Goal: Task Accomplishment & Management: Complete application form

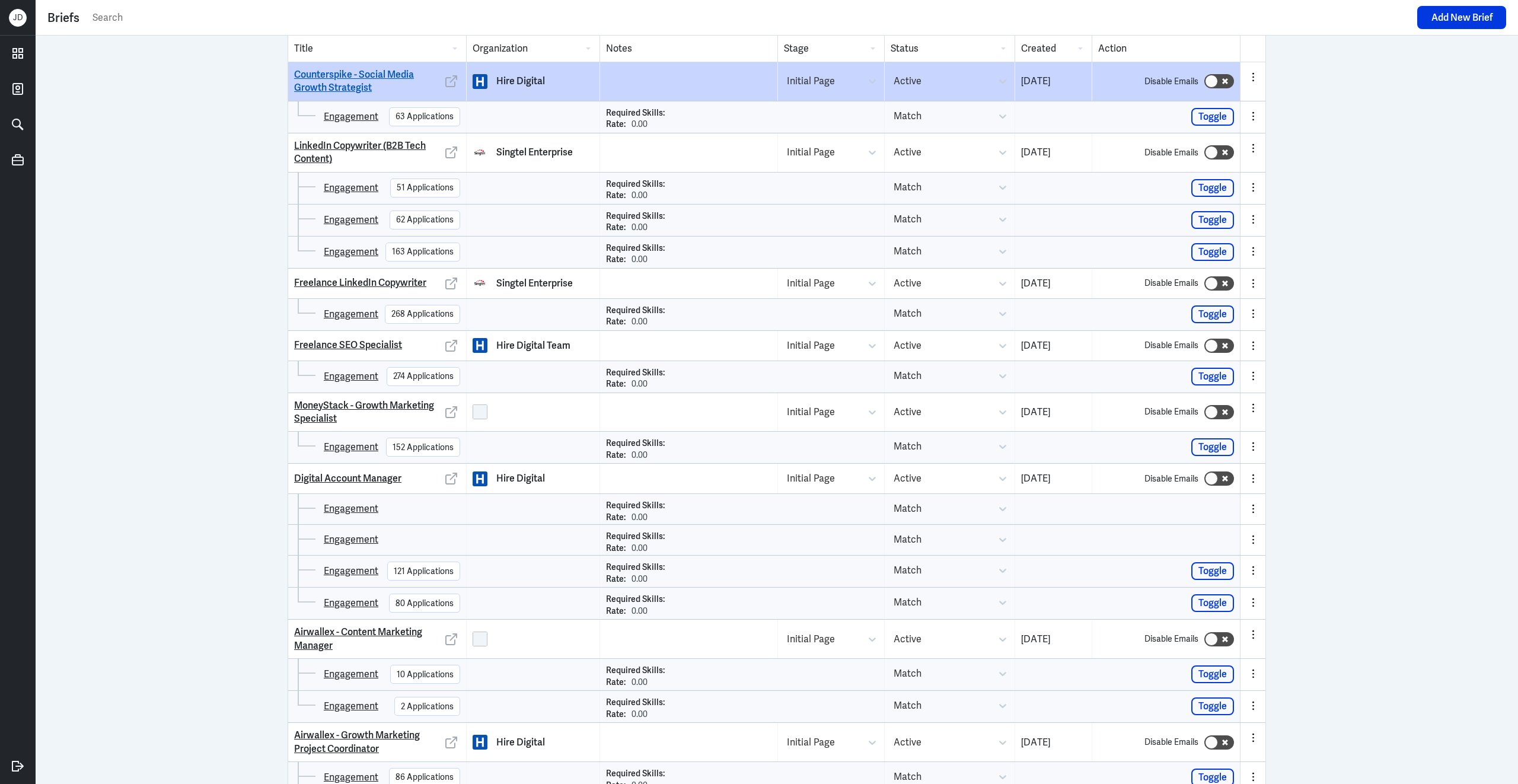
click at [361, 83] on link "Counterspike - Social Media Growth Strategist" at bounding box center [369, 82] width 149 height 27
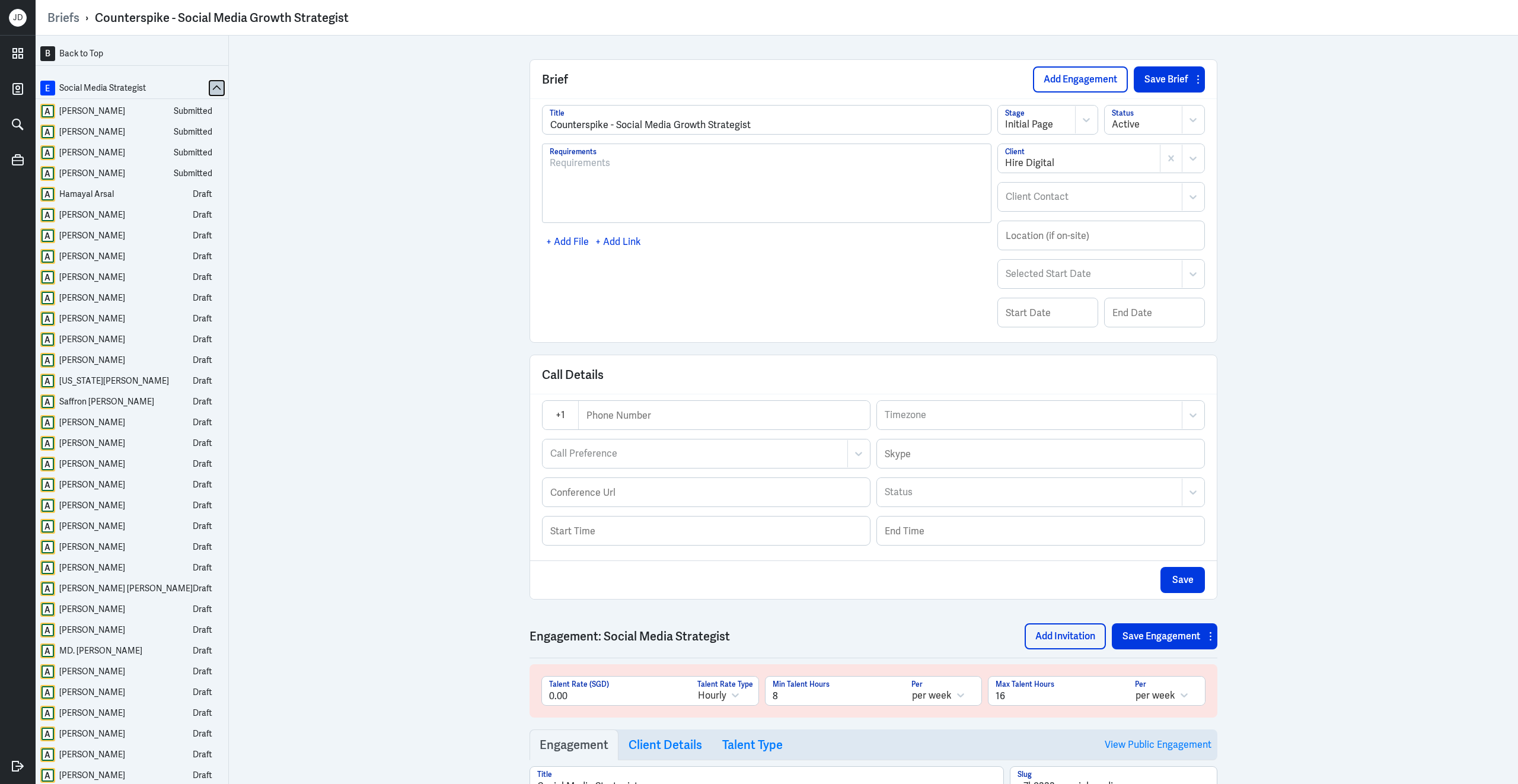
click at [212, 85] on icon at bounding box center [216, 88] width 9 height 9
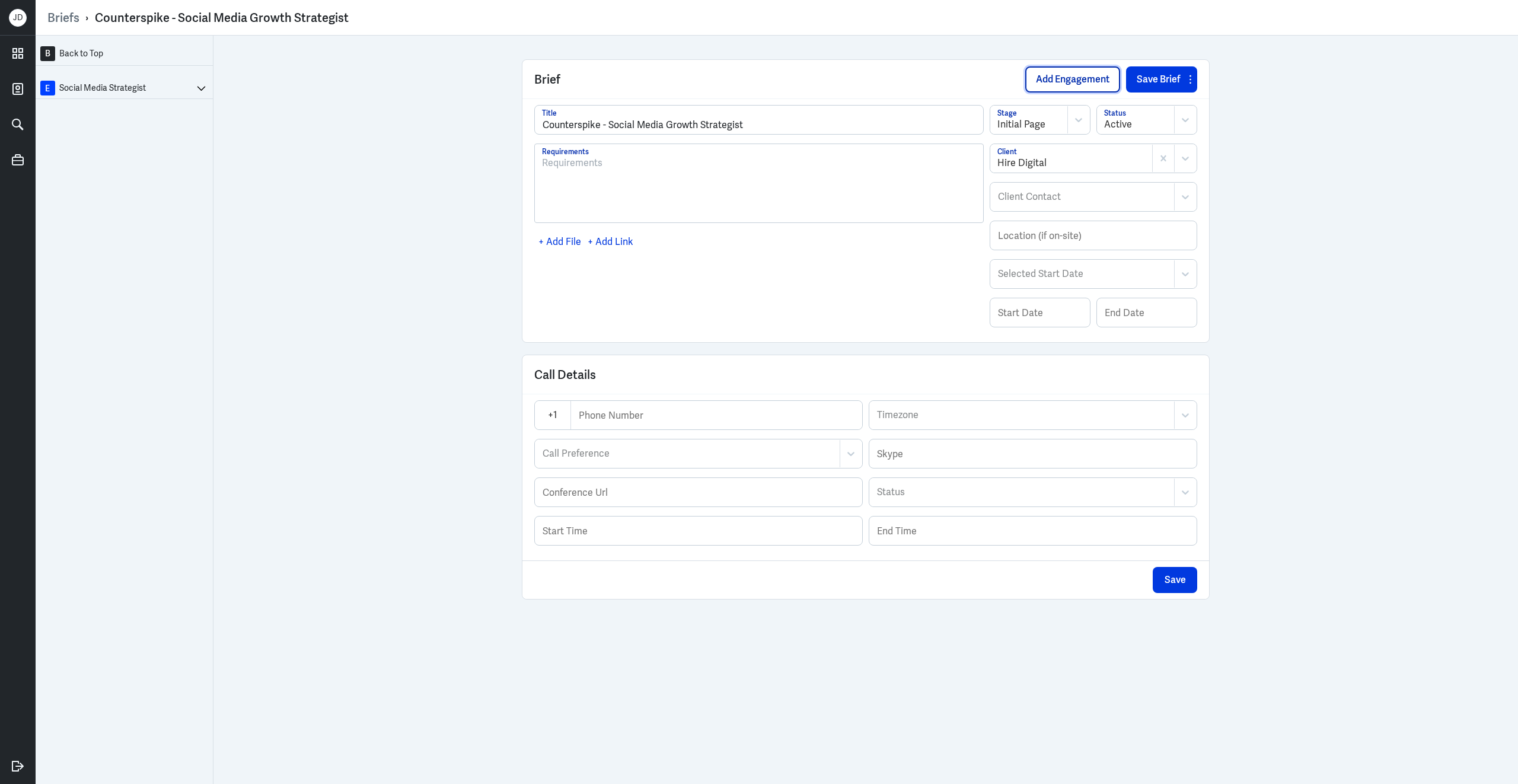
click at [1092, 79] on button "Add Engagement" at bounding box center [1073, 79] width 95 height 26
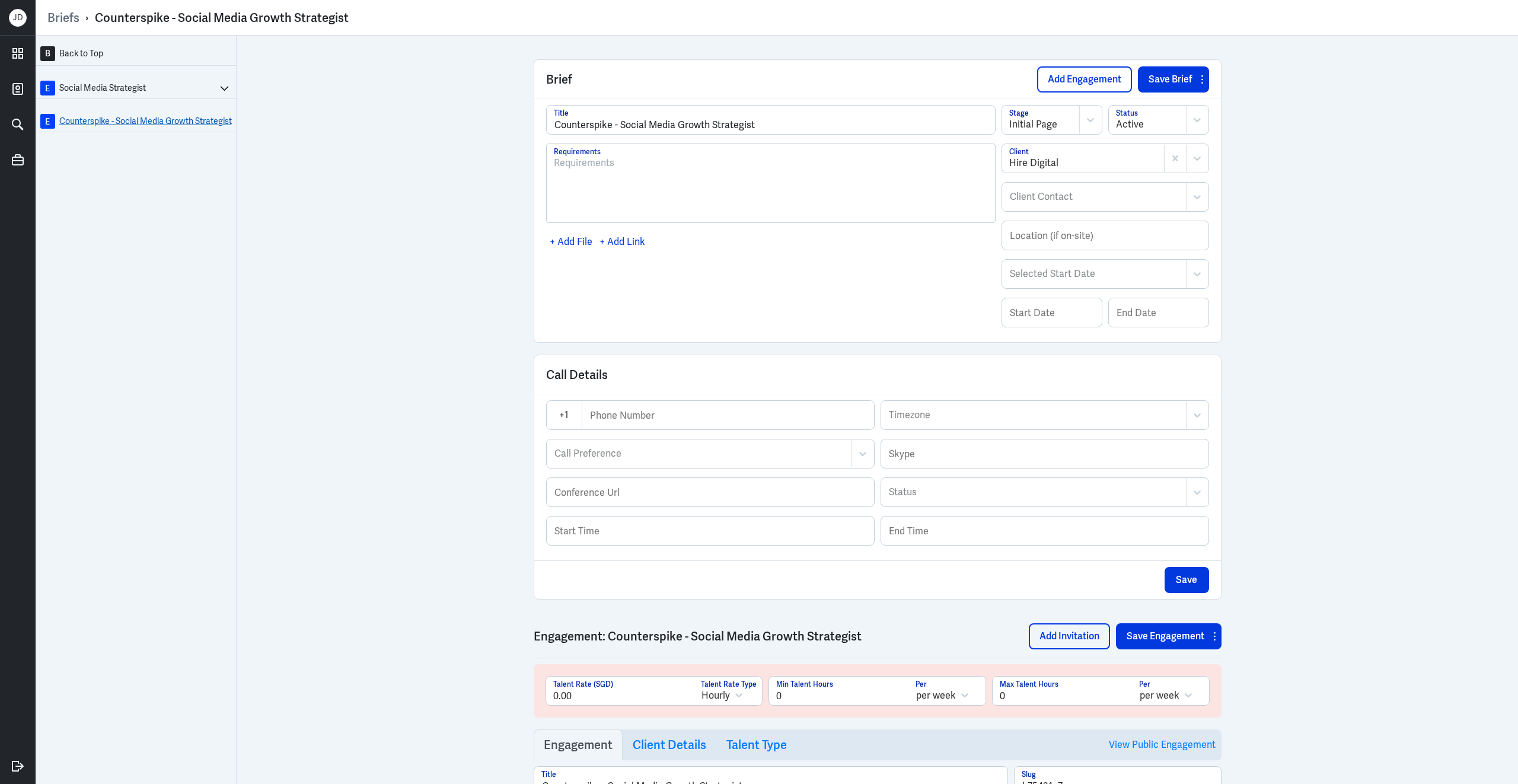
click at [156, 123] on link "E Counterspike - Social Media Growth Strategist" at bounding box center [136, 121] width 192 height 15
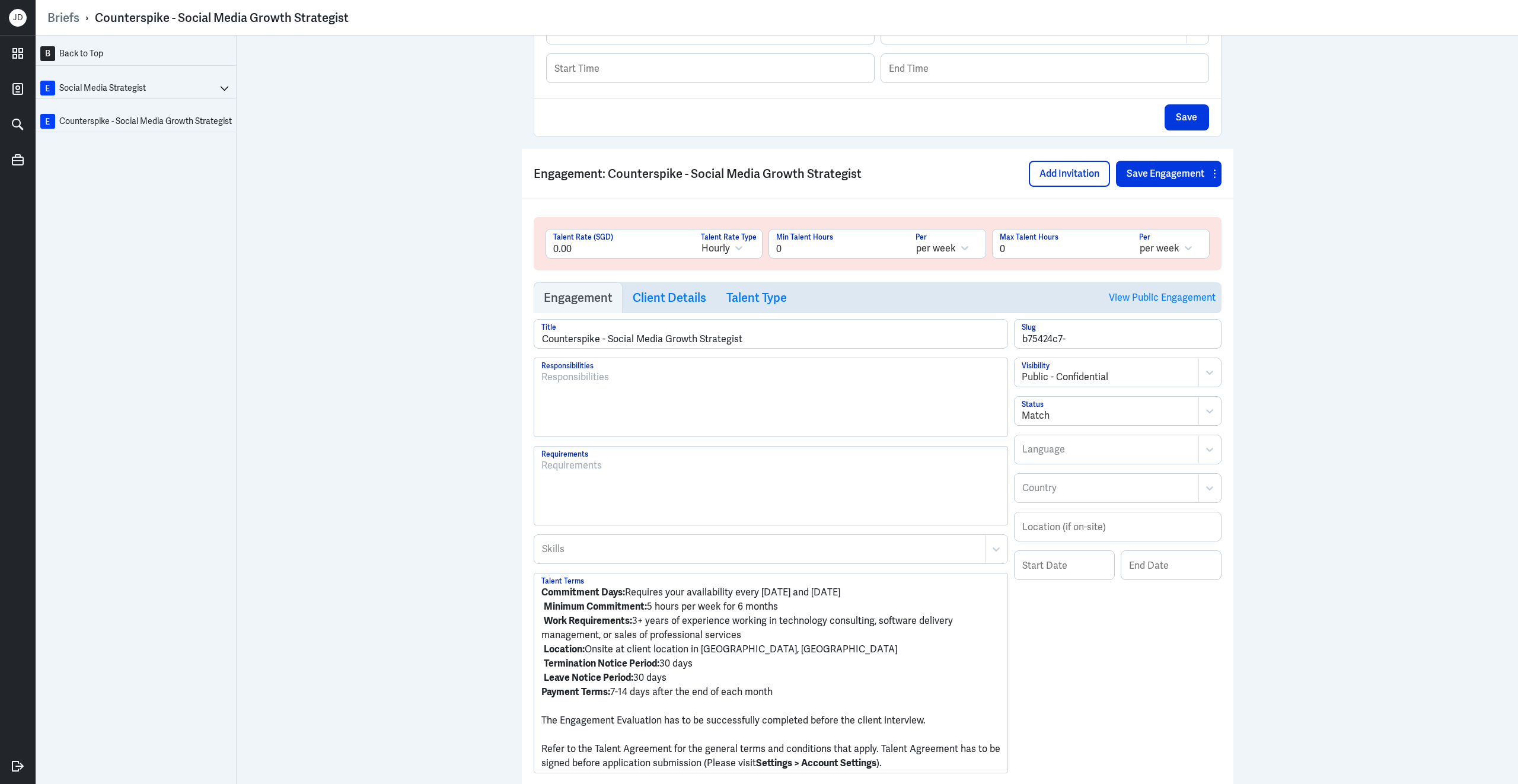
scroll to position [485, 0]
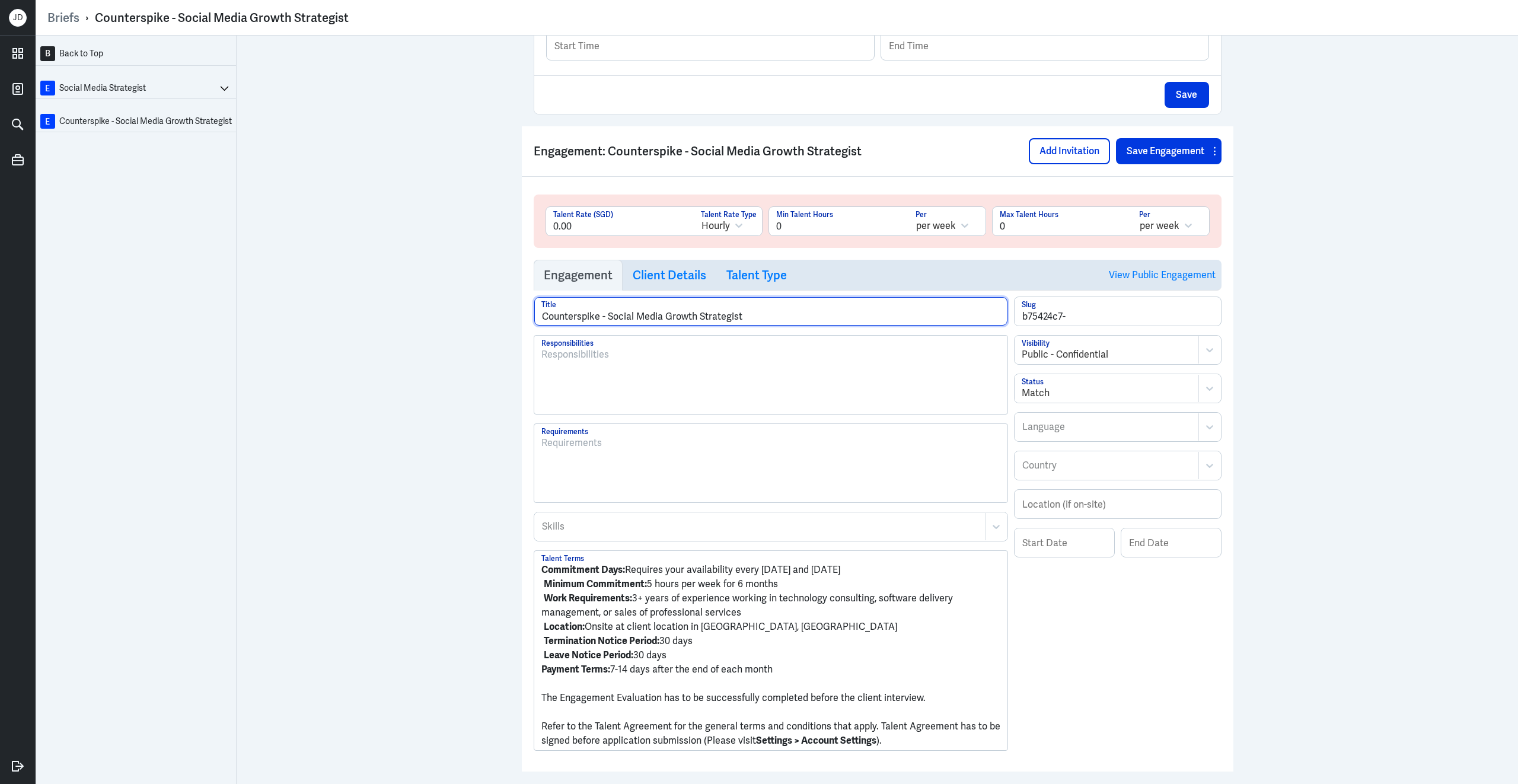
drag, startPoint x: 608, startPoint y: 324, endPoint x: 464, endPoint y: 323, distance: 144.0
click at [464, 323] on div "B Back to Top E Social Media Strategist E Counterspike - Social Media Growth St…" at bounding box center [777, 410] width 1483 height 748
drag, startPoint x: 599, startPoint y: 324, endPoint x: 734, endPoint y: 324, distance: 135.0
click at [736, 324] on input "Social Media Growth Strategist" at bounding box center [770, 311] width 473 height 28
type input "Social Media Manager"
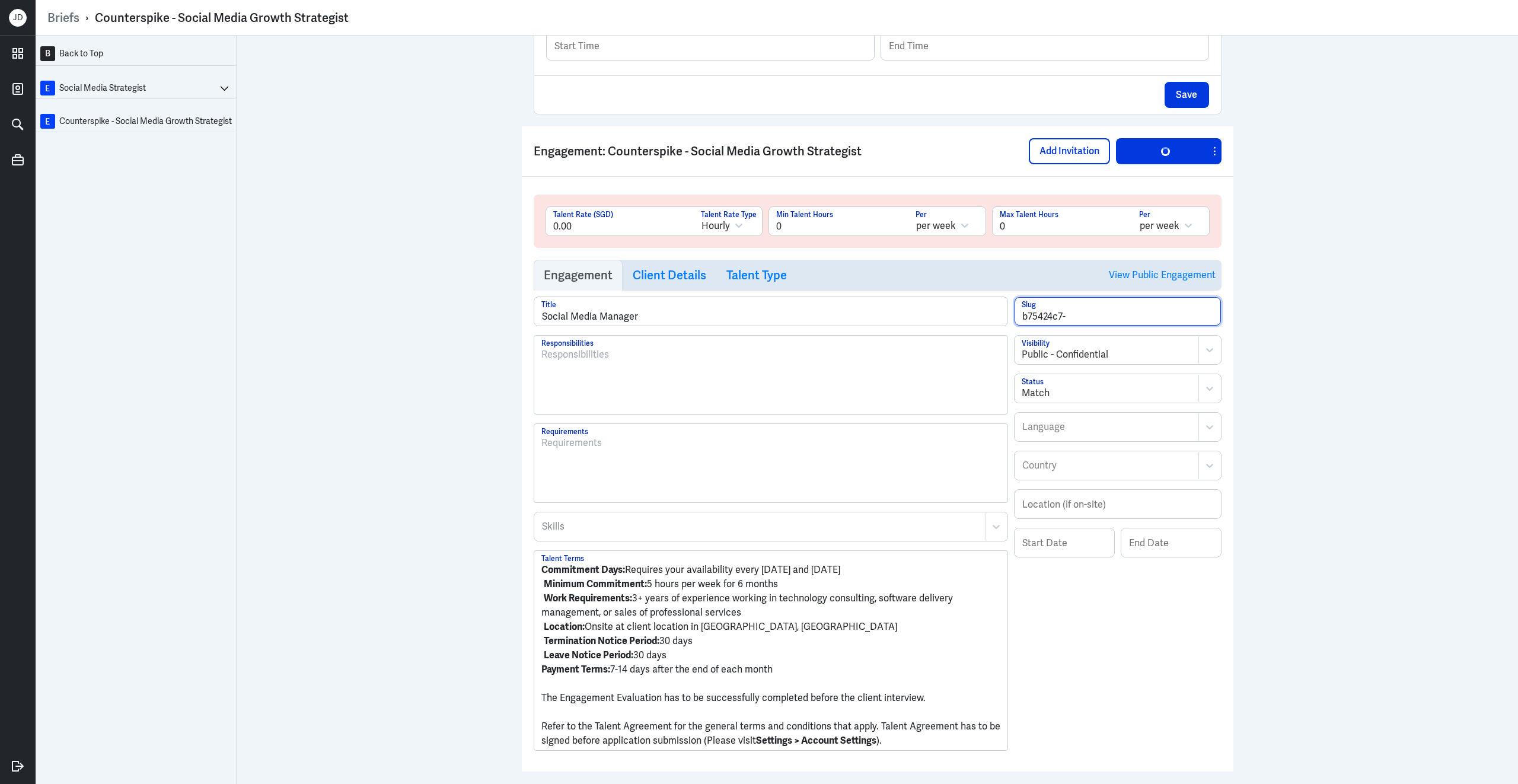
click at [1162, 319] on input "b75424c7-" at bounding box center [1117, 311] width 206 height 28
type input "b75424c7-socmed-manager"
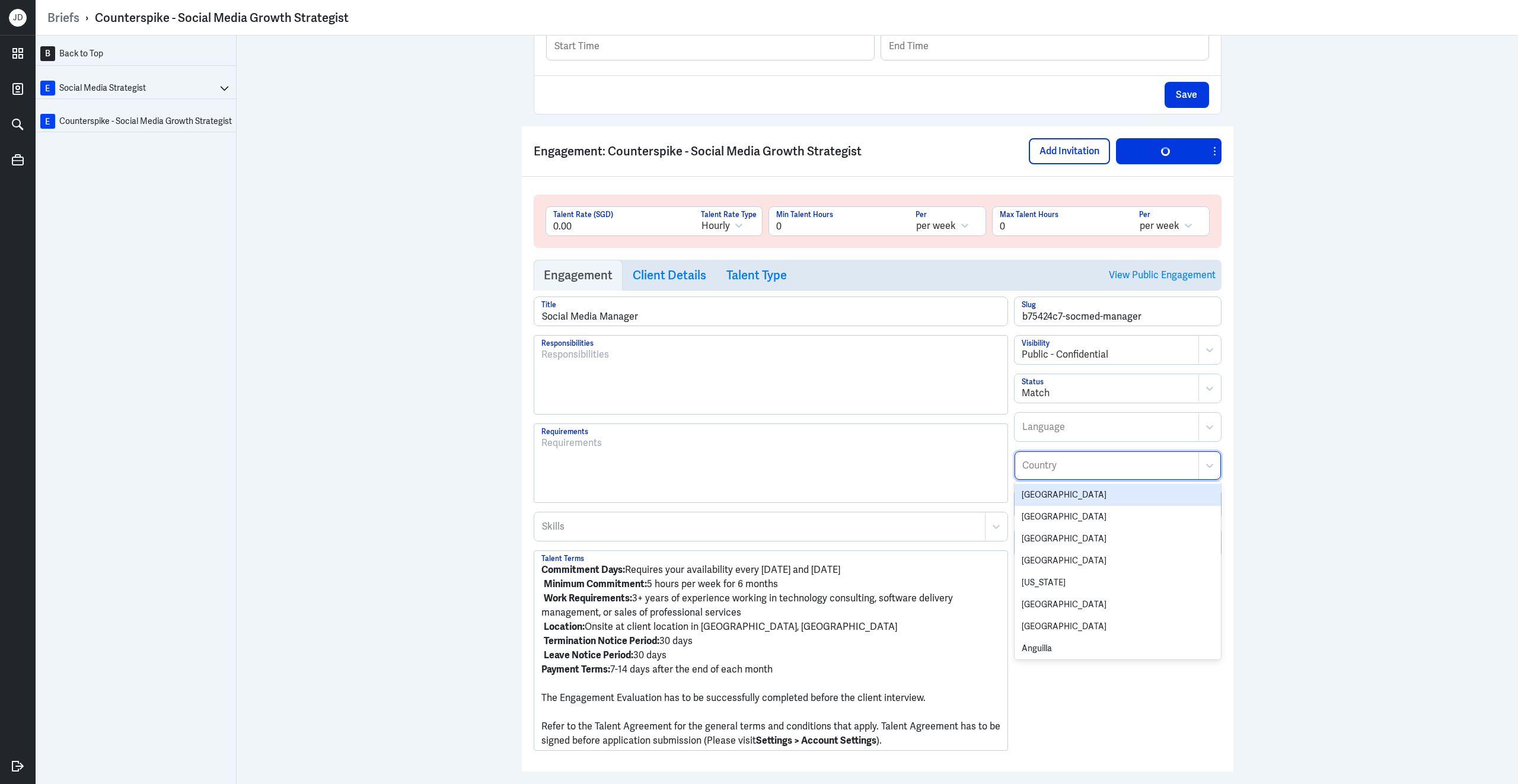
click at [1076, 479] on div "Country" at bounding box center [1107, 465] width 184 height 28
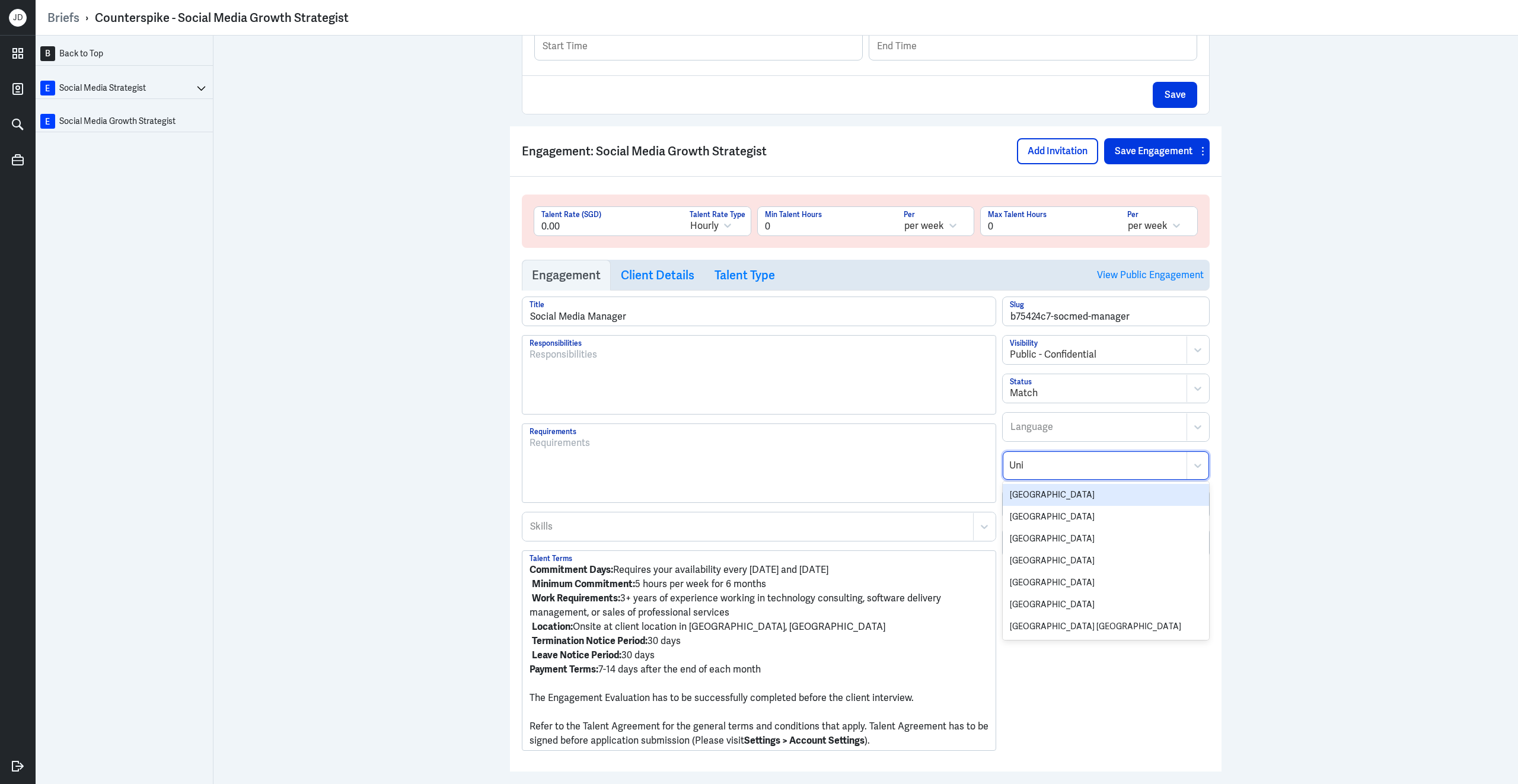
type input "Unit"
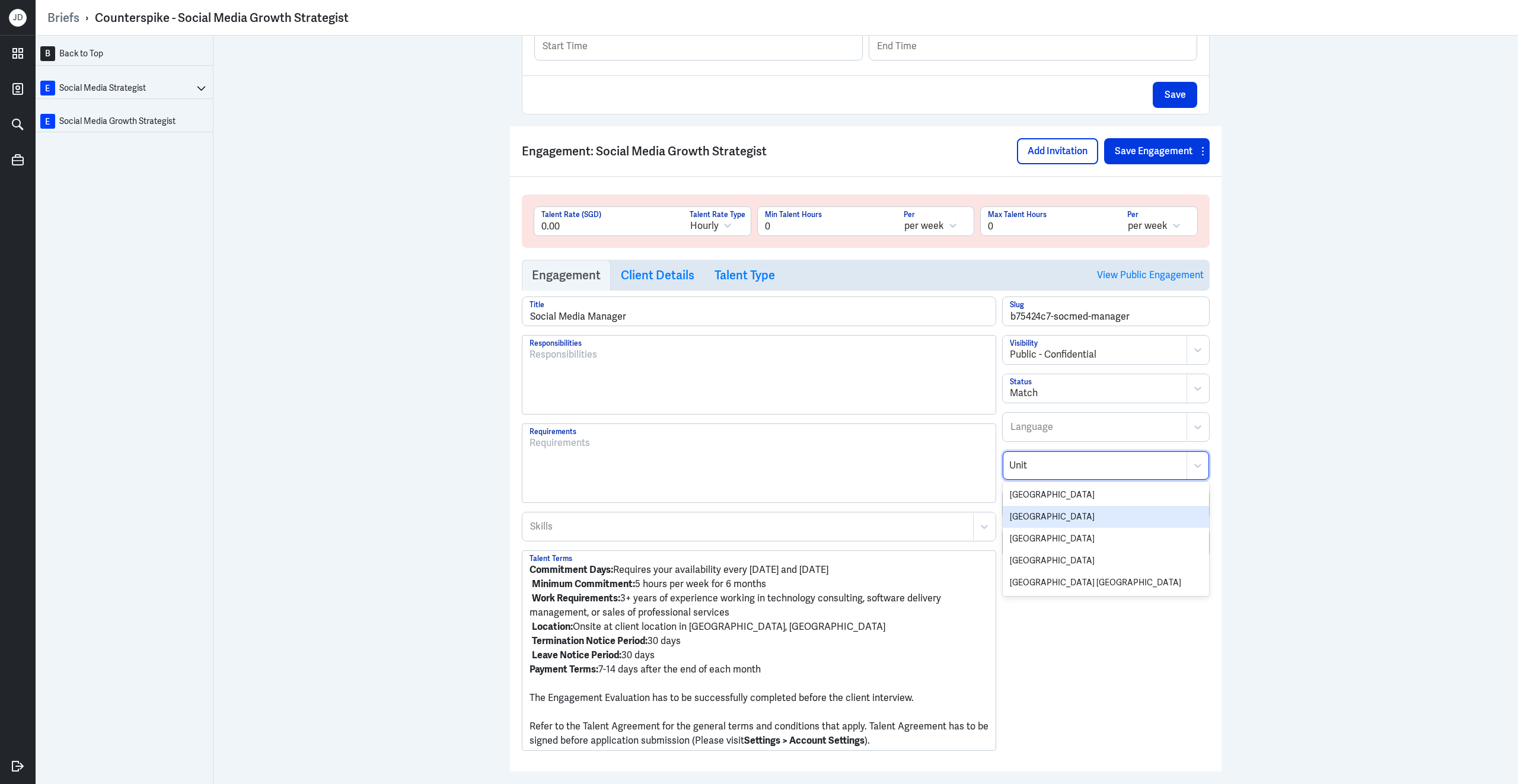
click at [1070, 528] on div "[GEOGRAPHIC_DATA]" at bounding box center [1106, 516] width 206 height 22
click at [1329, 484] on div "B Back to Top E Social Media Strategist E Social Media Growth Strategist Brief …" at bounding box center [777, 410] width 1483 height 748
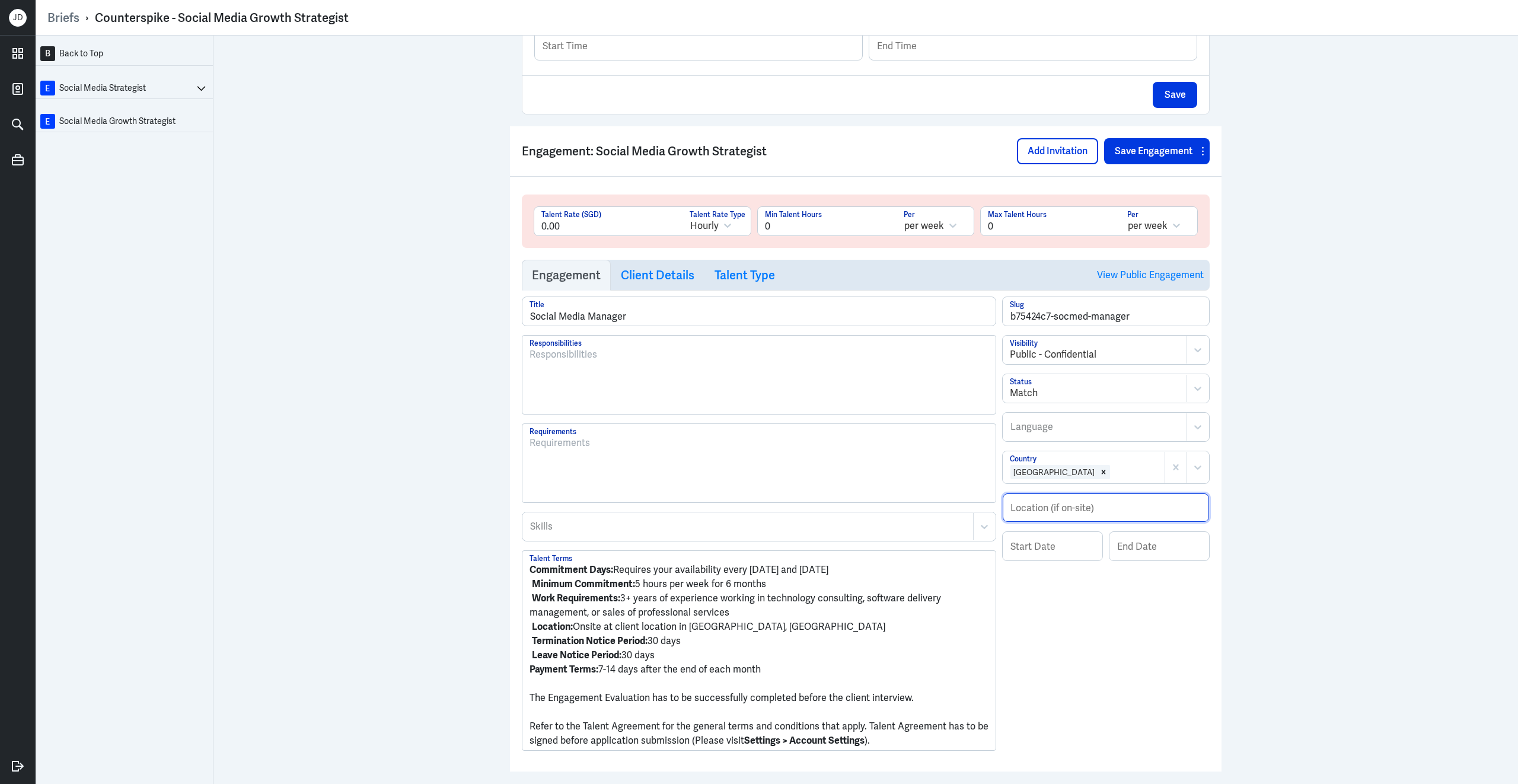
click at [1047, 521] on input "text" at bounding box center [1106, 507] width 206 height 28
type input "Remote"
click at [1070, 430] on div at bounding box center [1095, 426] width 171 height 14
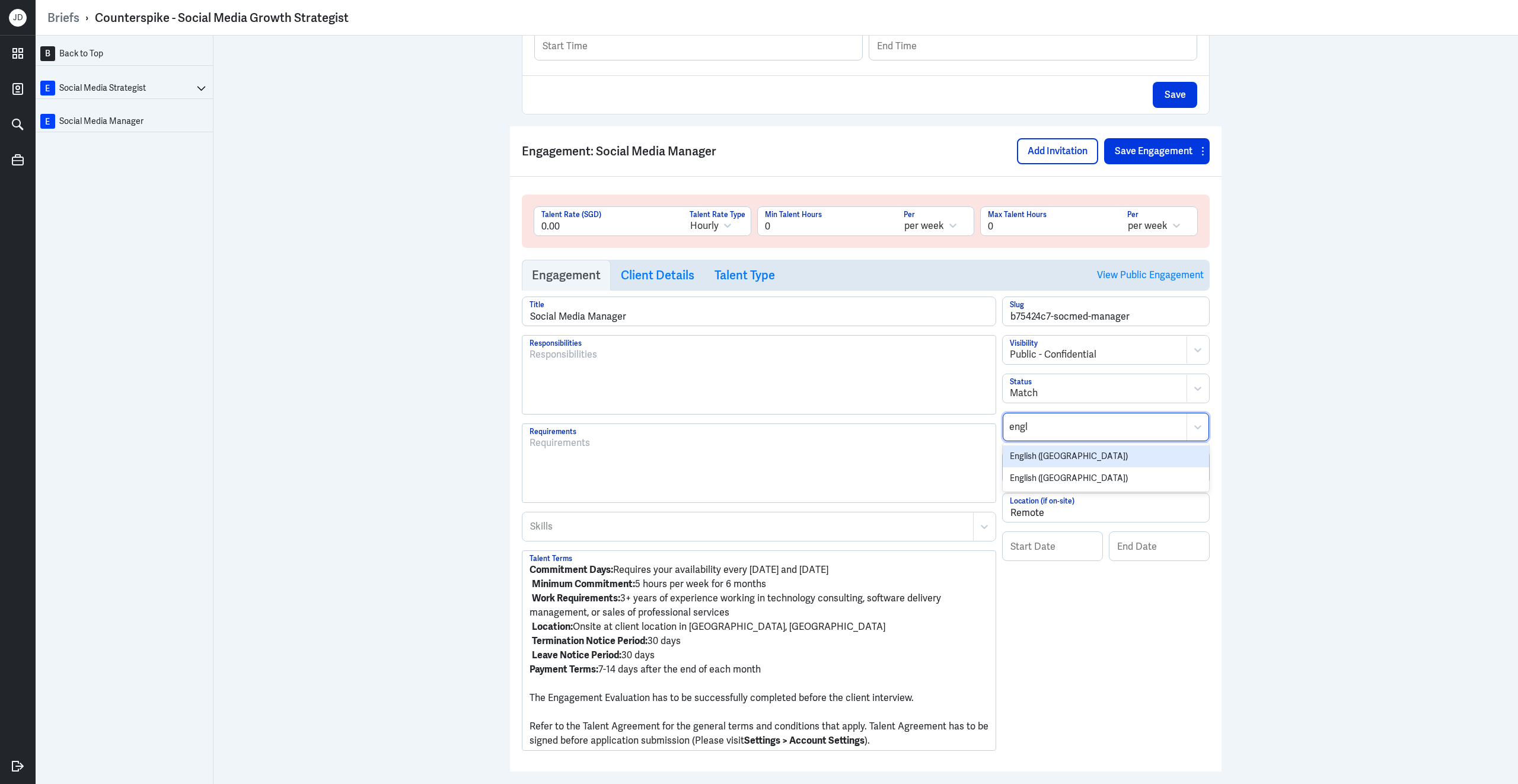
type input "engli"
click at [1047, 489] on div "English ([GEOGRAPHIC_DATA])" at bounding box center [1106, 478] width 206 height 22
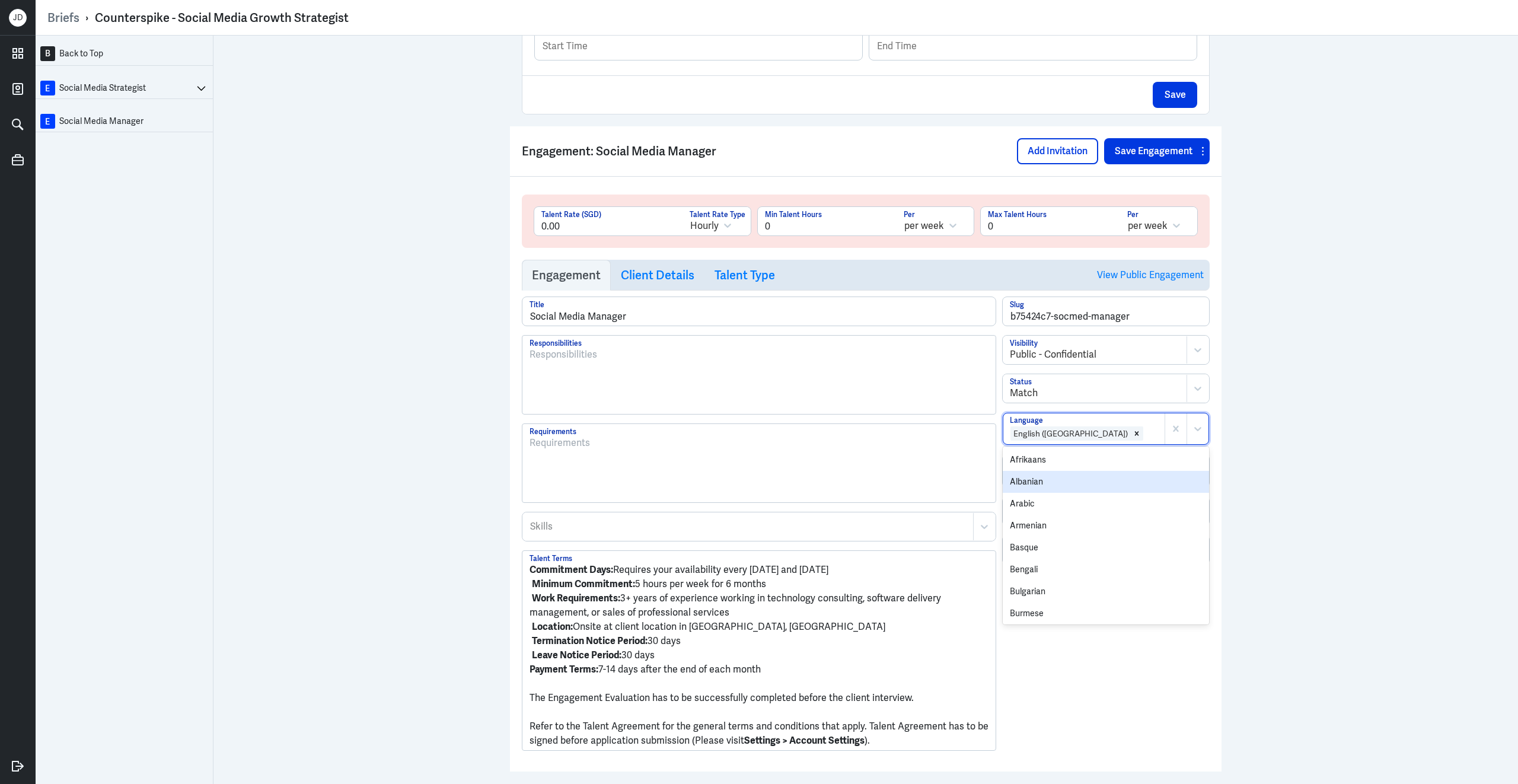
click at [535, 719] on p at bounding box center [759, 711] width 459 height 14
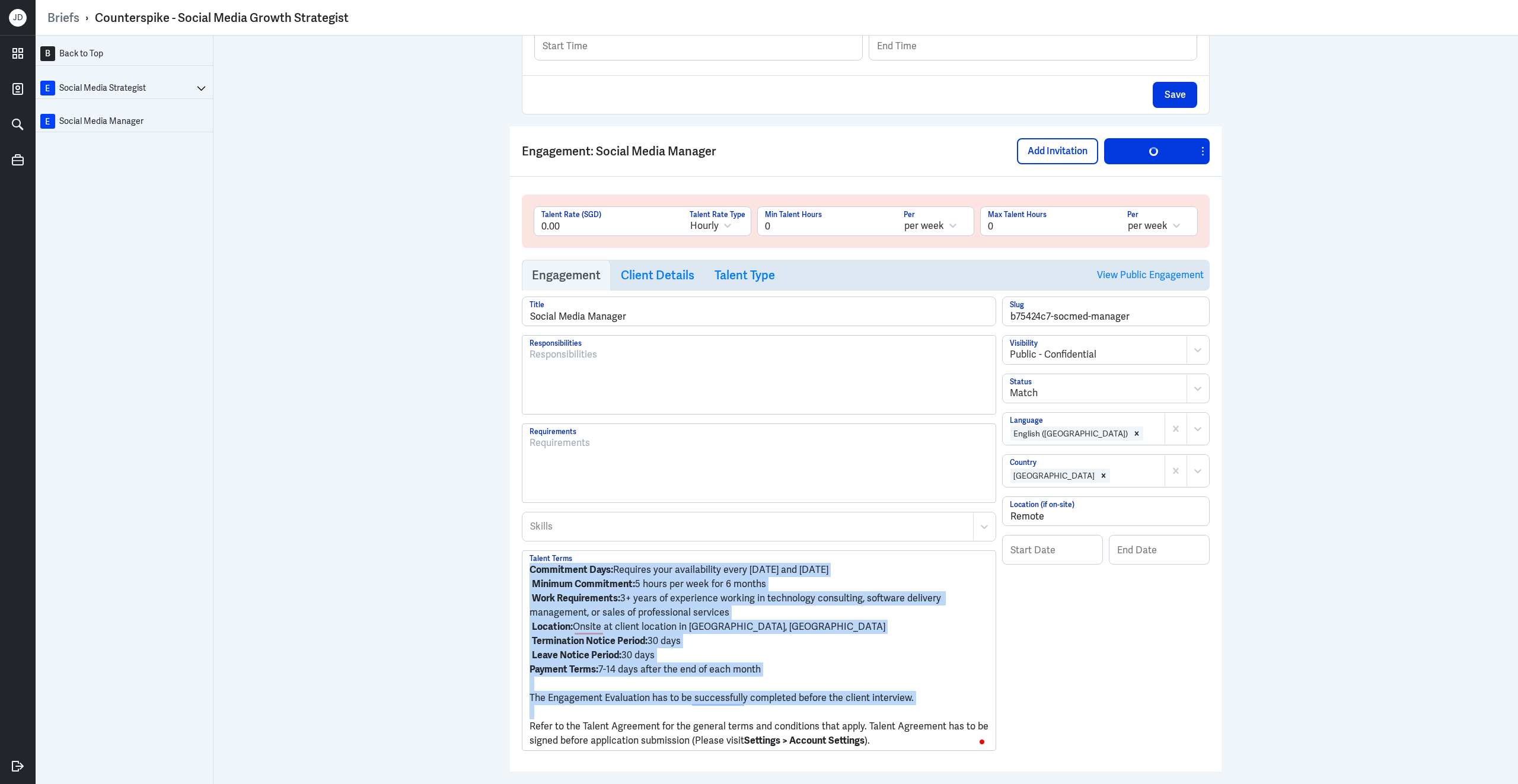
drag, startPoint x: 532, startPoint y: 737, endPoint x: 517, endPoint y: 532, distance: 205.5
click at [517, 532] on div "Engagement: Social Media Manager Add Invitation Save Engagement 0.00 Talent Rat…" at bounding box center [865, 448] width 712 height 645
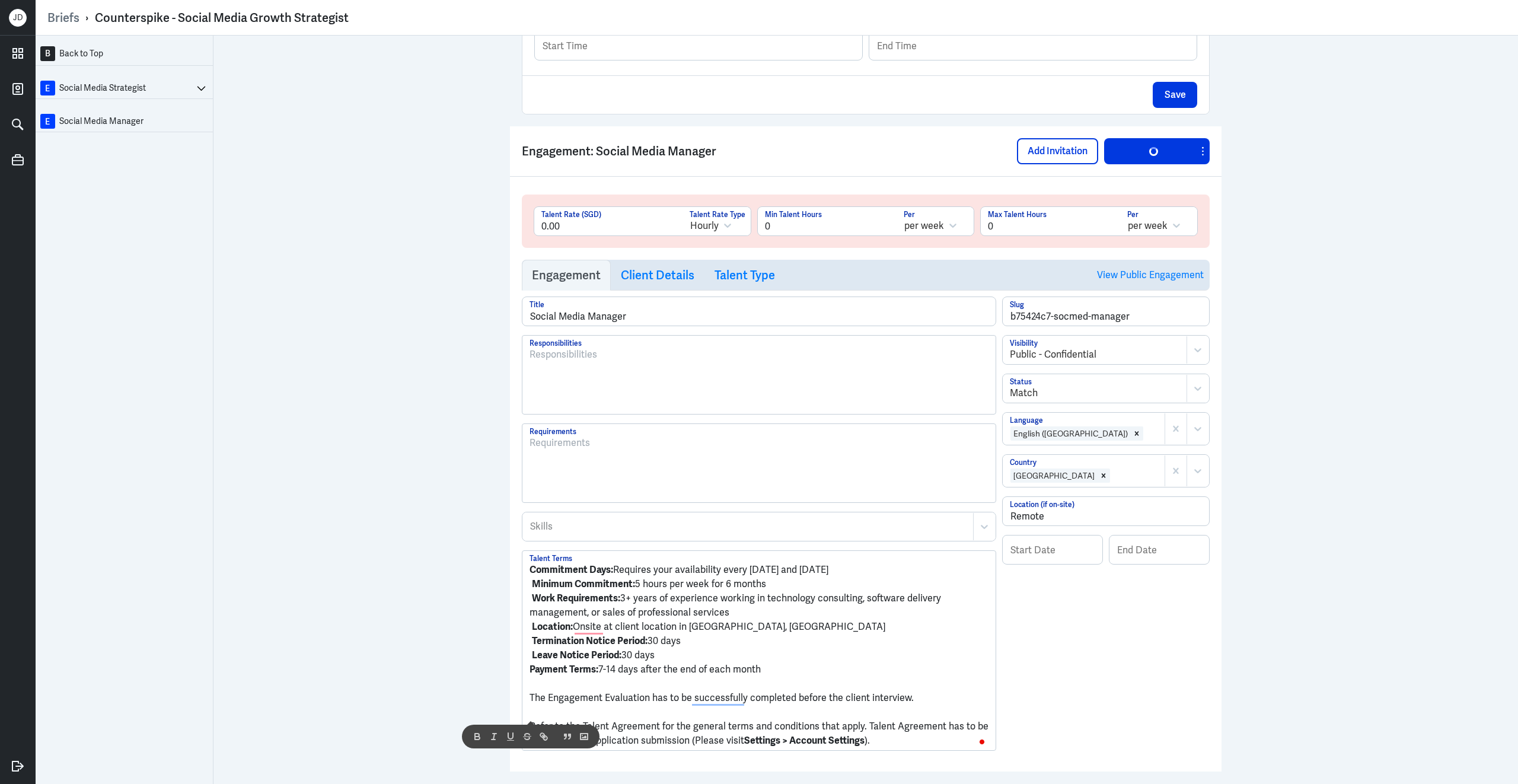
scroll to position [479, 0]
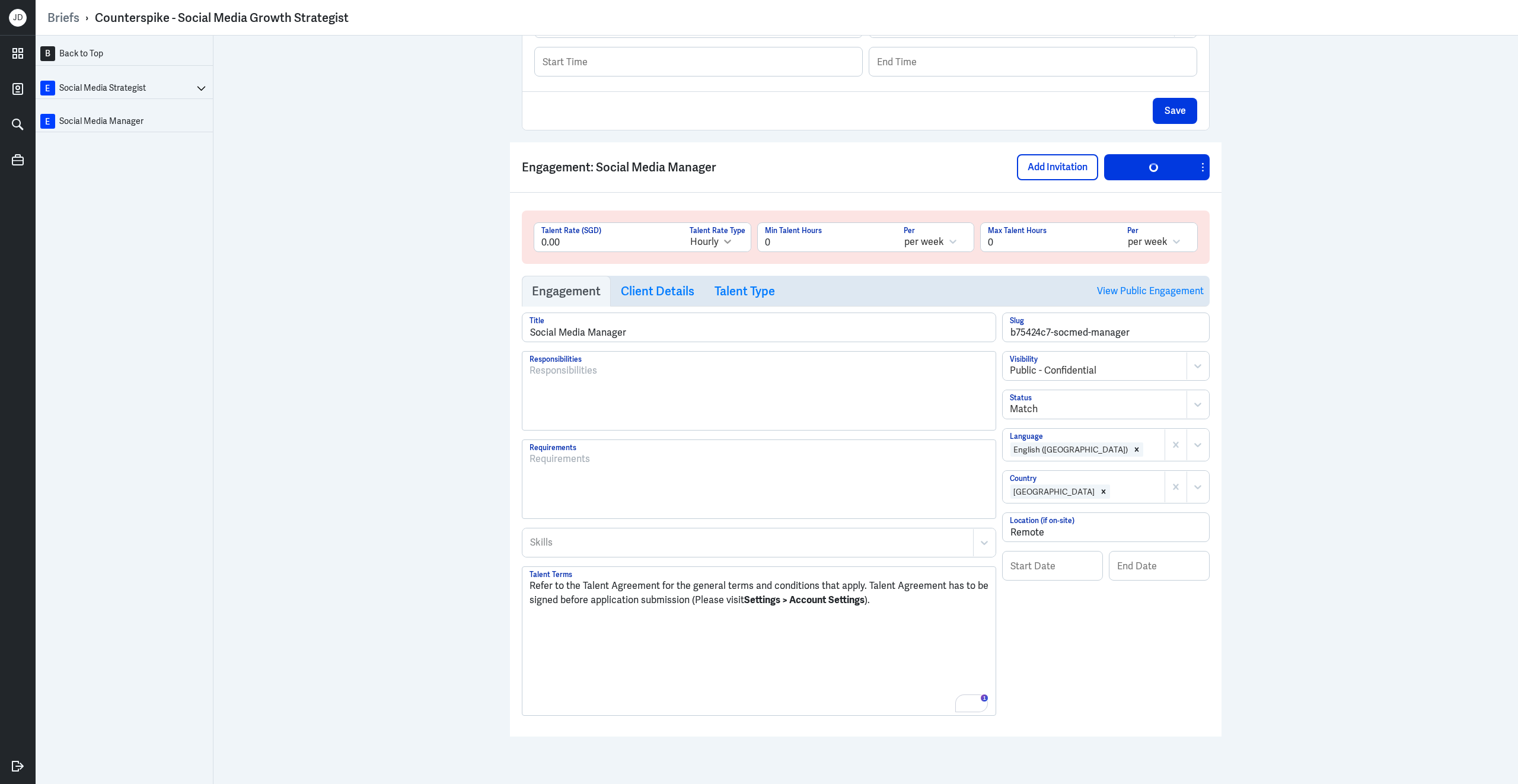
drag, startPoint x: 786, startPoint y: 236, endPoint x: 722, endPoint y: 236, distance: 64.0
click at [722, 236] on div "0.00 Talent Rate (SGD) Hourly Talent Rate Type 0 Min Talent Hours per week Per …" at bounding box center [866, 242] width 664 height 38
type input "8"
drag, startPoint x: 1006, startPoint y: 241, endPoint x: 930, endPoint y: 240, distance: 76.0
click at [930, 240] on div "0.00 Talent Rate (SGD) Hourly Talent Rate Type 8 Min Talent Hours per week Per …" at bounding box center [866, 242] width 664 height 38
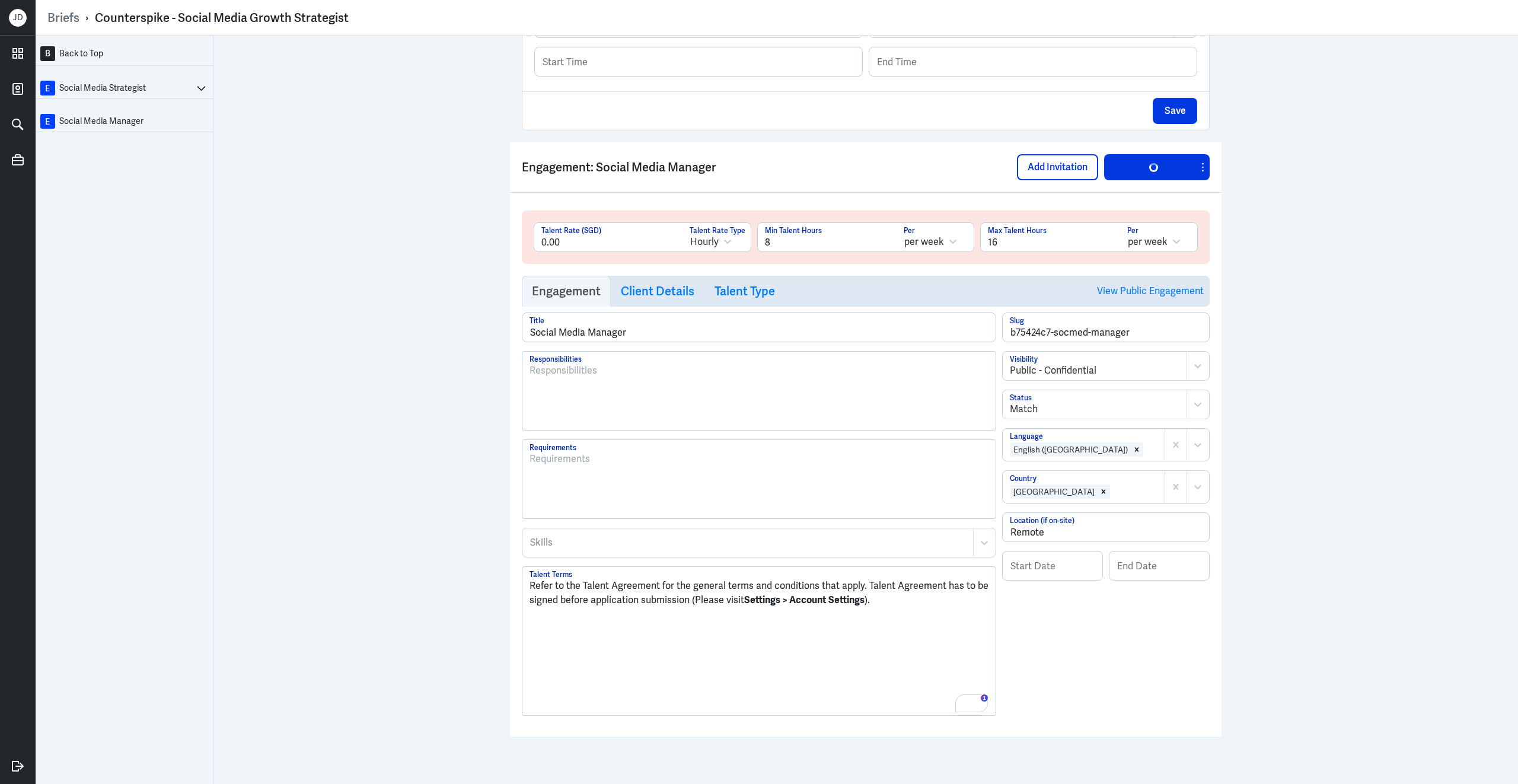
type input "16"
click at [755, 407] on div at bounding box center [759, 395] width 459 height 64
click at [1129, 169] on button "Save Engagement" at bounding box center [1150, 167] width 92 height 26
click at [1131, 169] on button "Save Engagement" at bounding box center [1150, 167] width 92 height 26
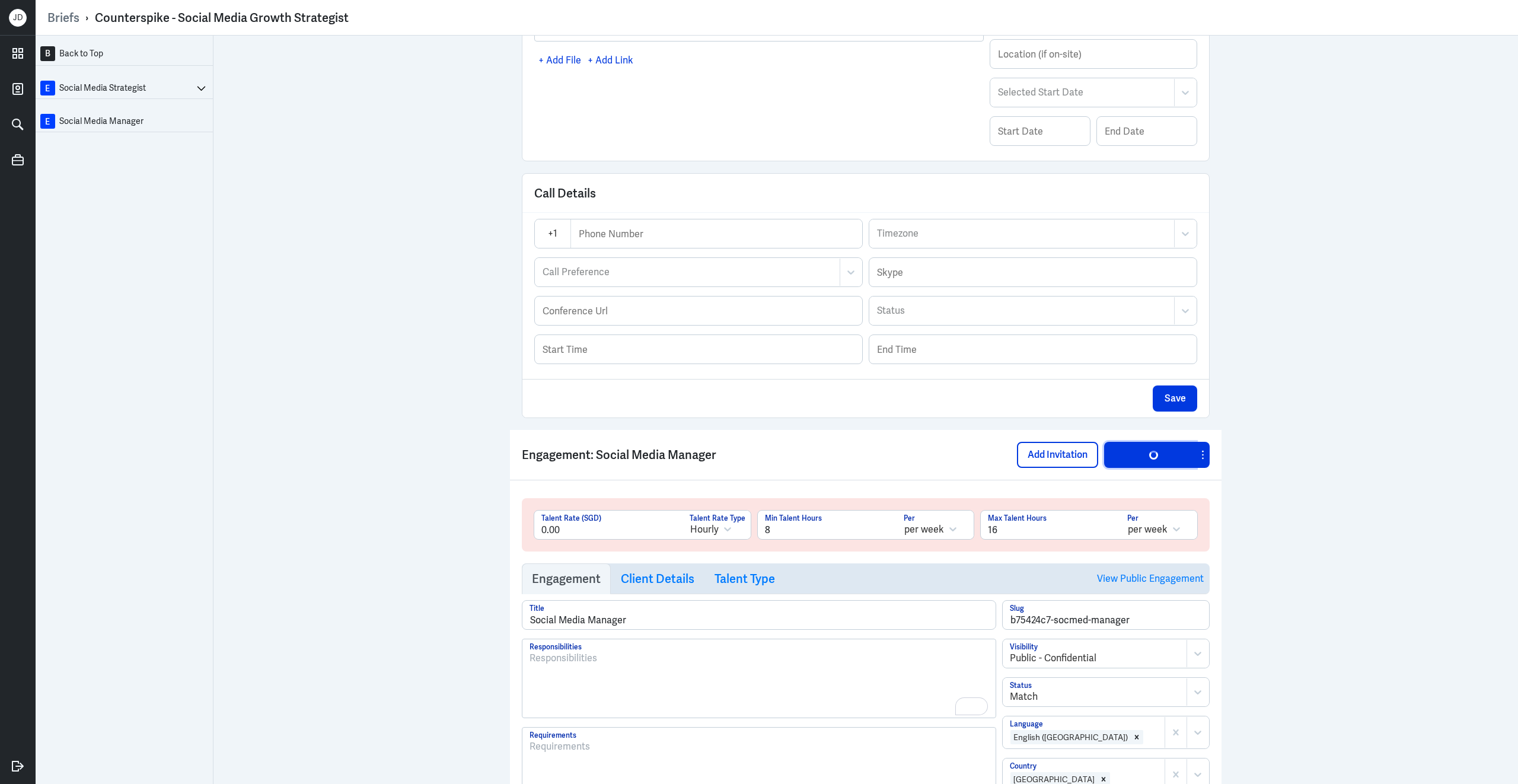
scroll to position [0, 0]
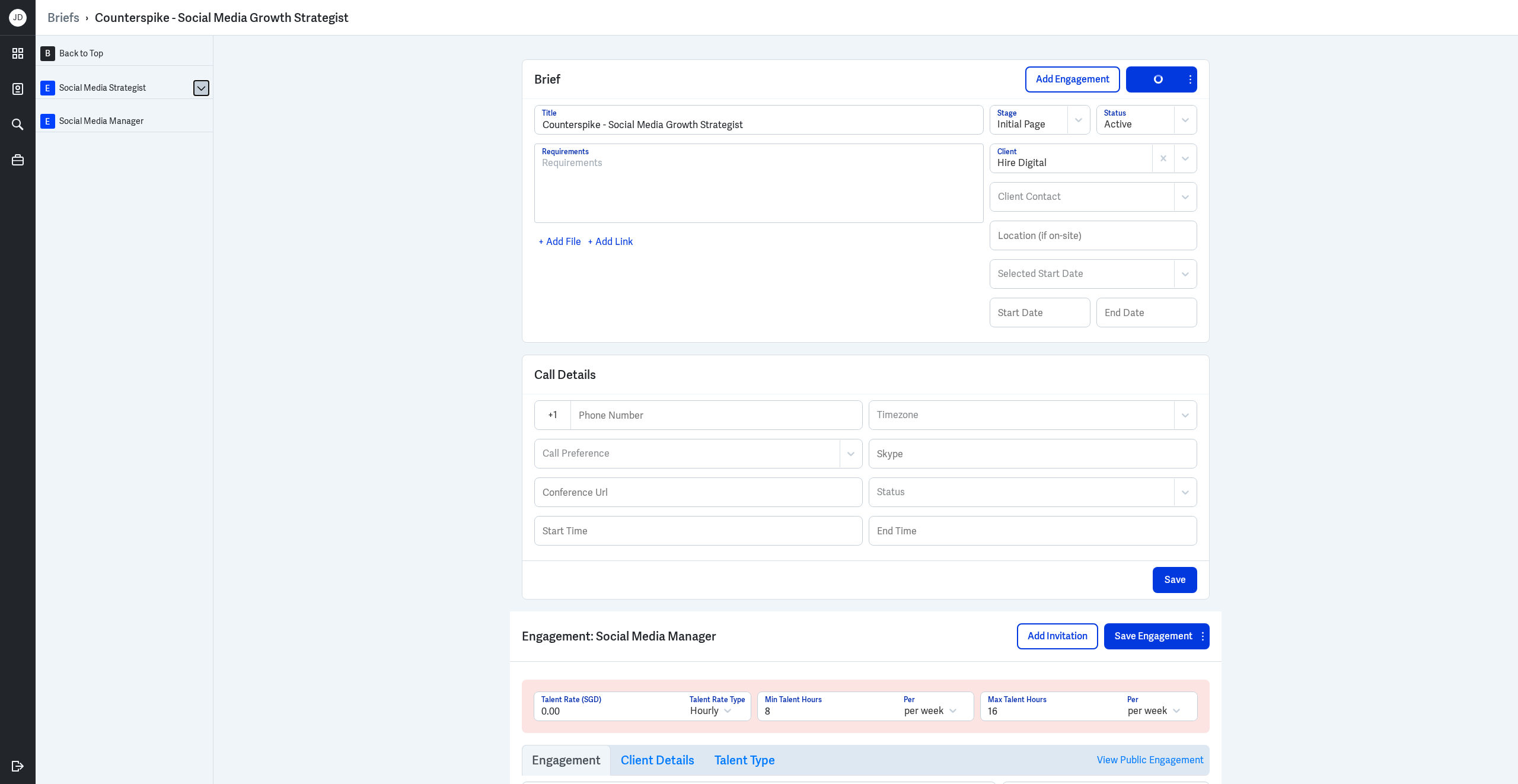
click at [197, 87] on icon at bounding box center [201, 88] width 9 height 9
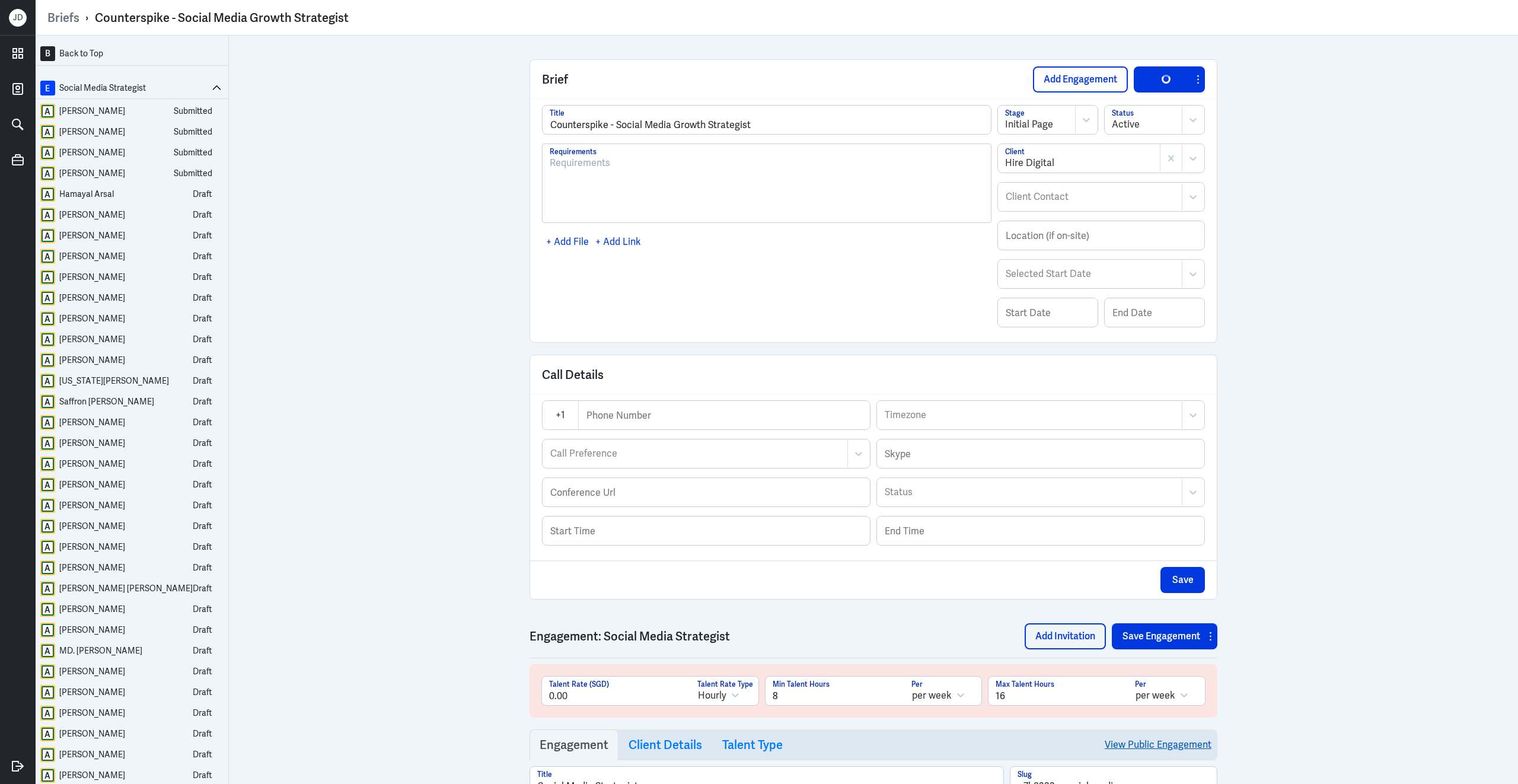
click at [1111, 747] on link "View Public Engagement" at bounding box center [1158, 744] width 107 height 30
click at [212, 88] on icon at bounding box center [216, 88] width 9 height 9
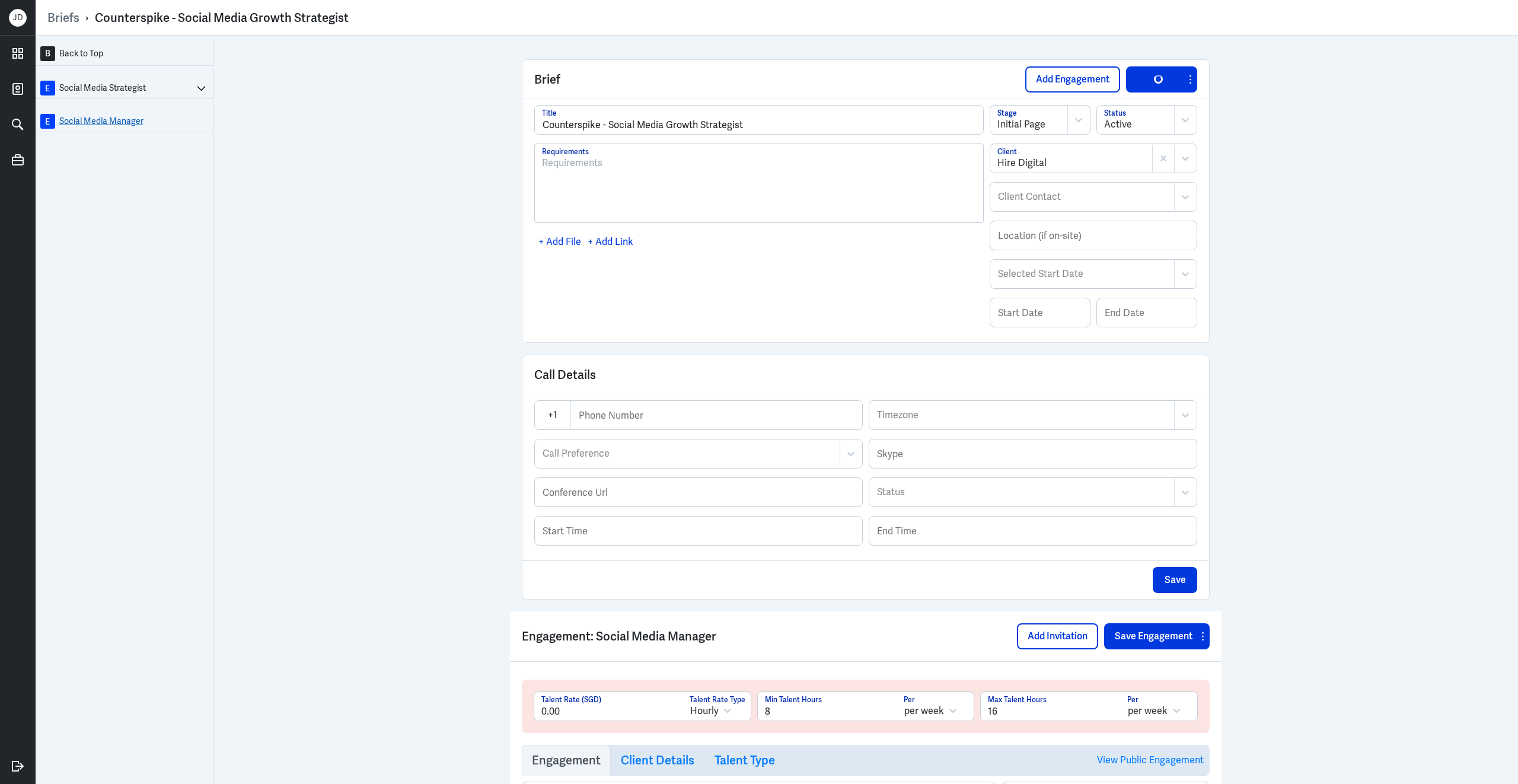
click at [119, 122] on link "E Social Media Manager" at bounding box center [124, 121] width 169 height 15
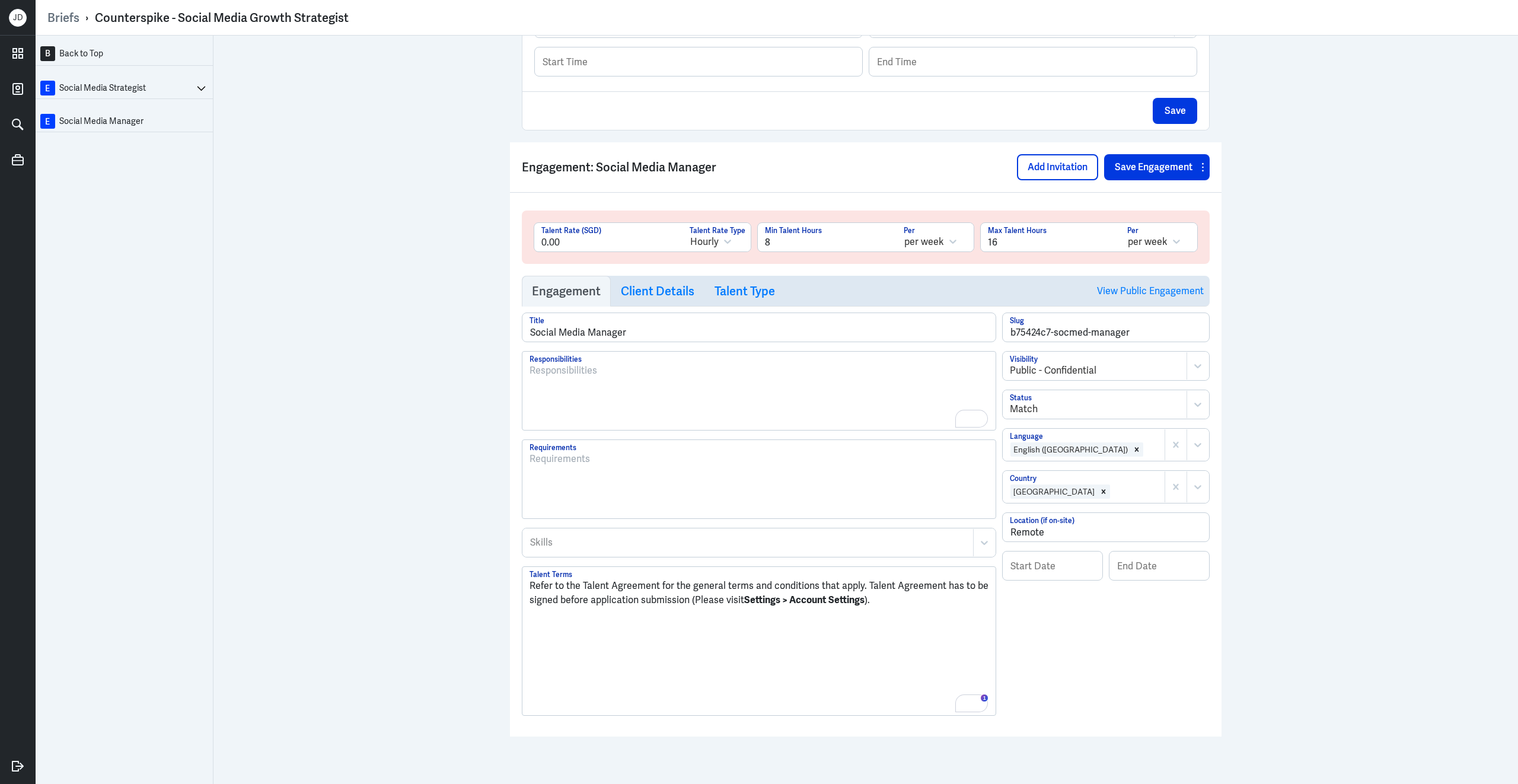
click at [643, 386] on div "To enrich screen reader interactions, please activate Accessibility in Grammarl…" at bounding box center [759, 395] width 459 height 64
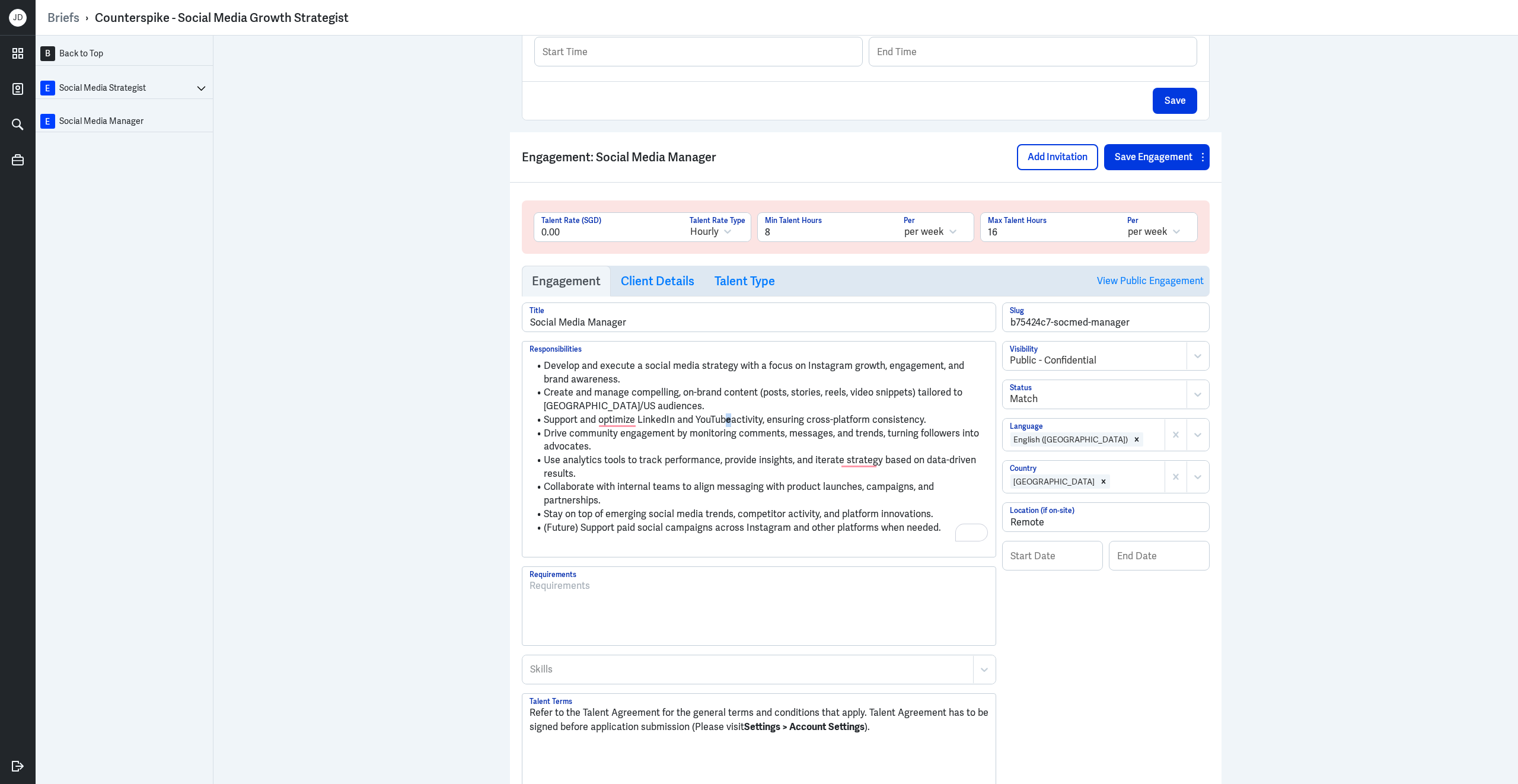
click at [725, 427] on li "Support and optimize LinkedIn and YouTub e activity, ensuring cross-platform co…" at bounding box center [759, 420] width 459 height 13
click at [891, 454] on li "Drive community engagement by monitoring comments, messages, and trends, turnin…" at bounding box center [759, 440] width 459 height 27
click at [602, 540] on p "To enrich screen reader interactions, please activate Accessibility in Grammarl…" at bounding box center [759, 546] width 459 height 14
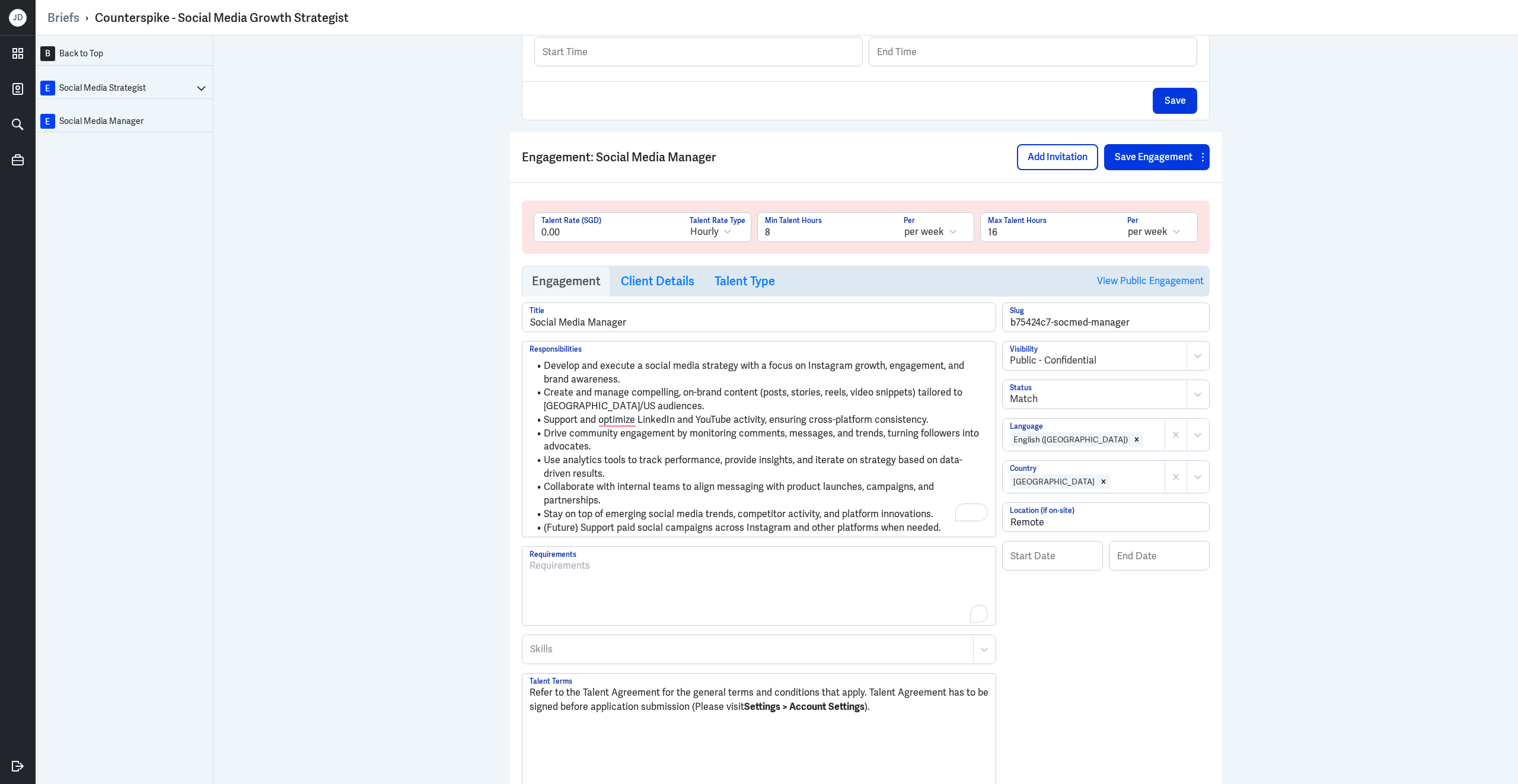
click at [732, 605] on div "To enrich screen reader interactions, please activate Accessibility in Grammarl…" at bounding box center [759, 591] width 459 height 64
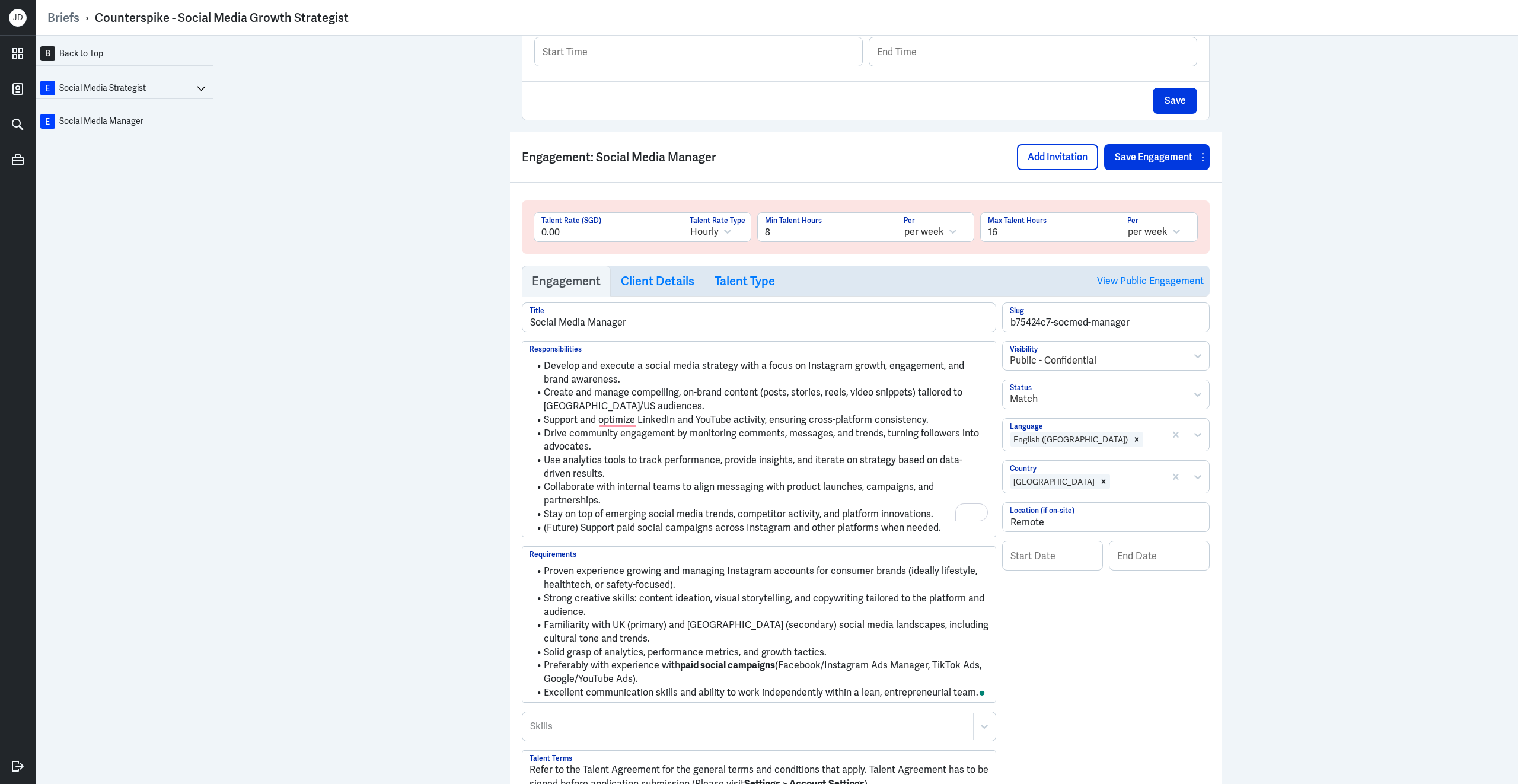
scroll to position [479, 0]
drag, startPoint x: 678, startPoint y: 661, endPoint x: 785, endPoint y: 664, distance: 107.0
click at [785, 664] on li "Preferably with experience with paid social campaigns (Facebook/Instagram Ads M…" at bounding box center [759, 672] width 459 height 27
click at [815, 626] on li "Familiarity with UK (primary) and [GEOGRAPHIC_DATA] (secondary) social media la…" at bounding box center [759, 631] width 459 height 27
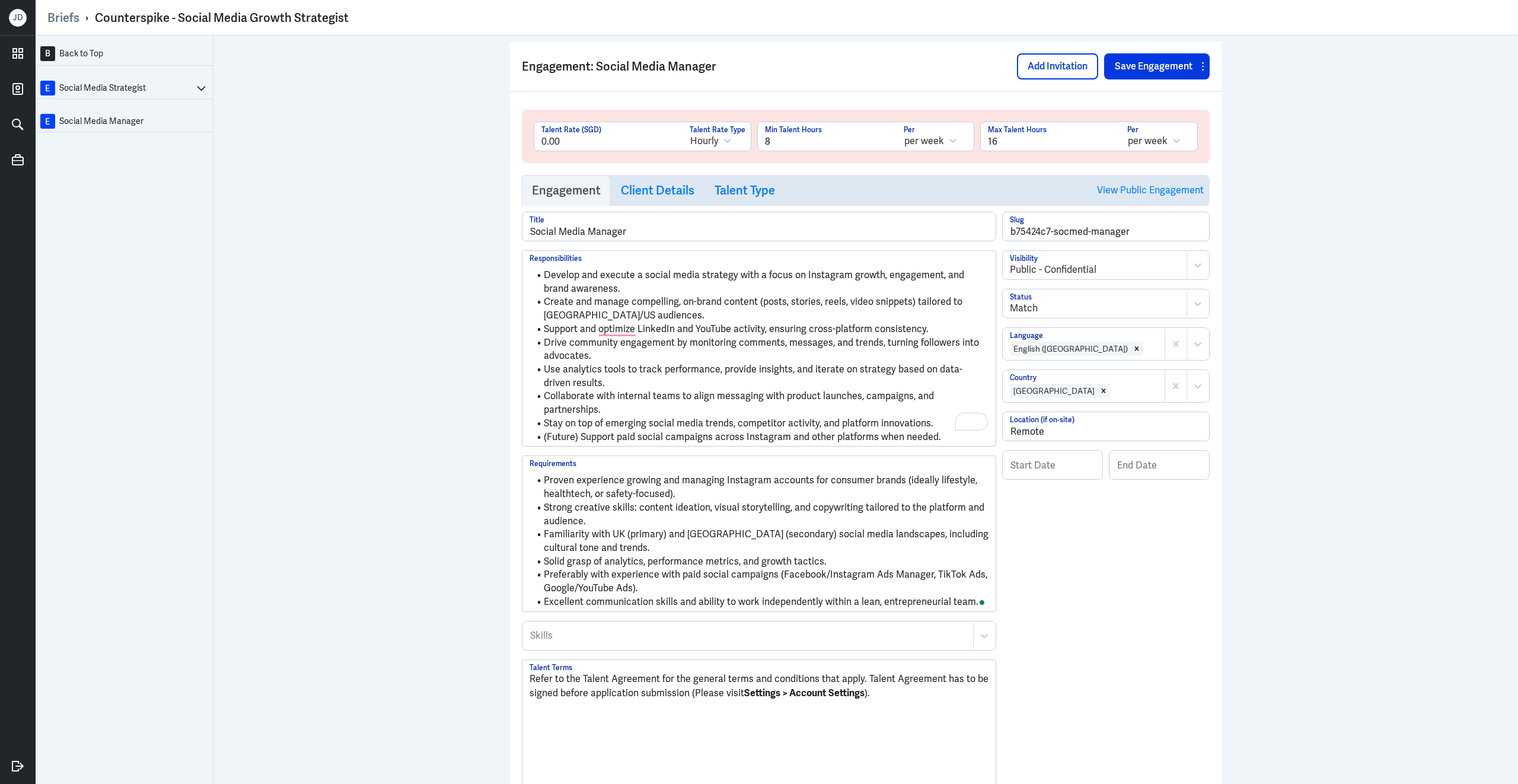
scroll to position [658, 0]
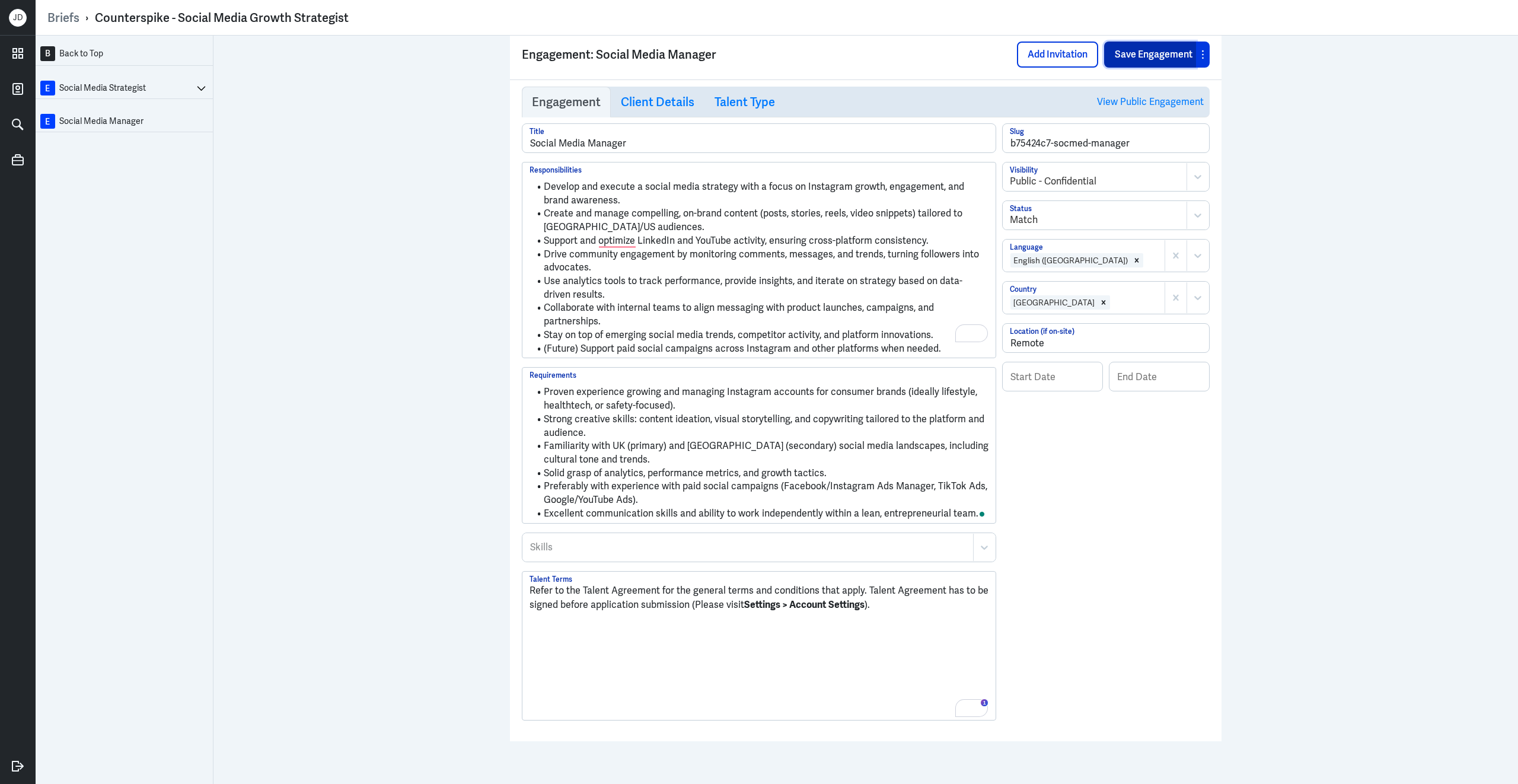
click at [1137, 54] on button "Save Engagement" at bounding box center [1150, 54] width 92 height 26
click at [663, 109] on h3 "Client Details" at bounding box center [658, 102] width 73 height 14
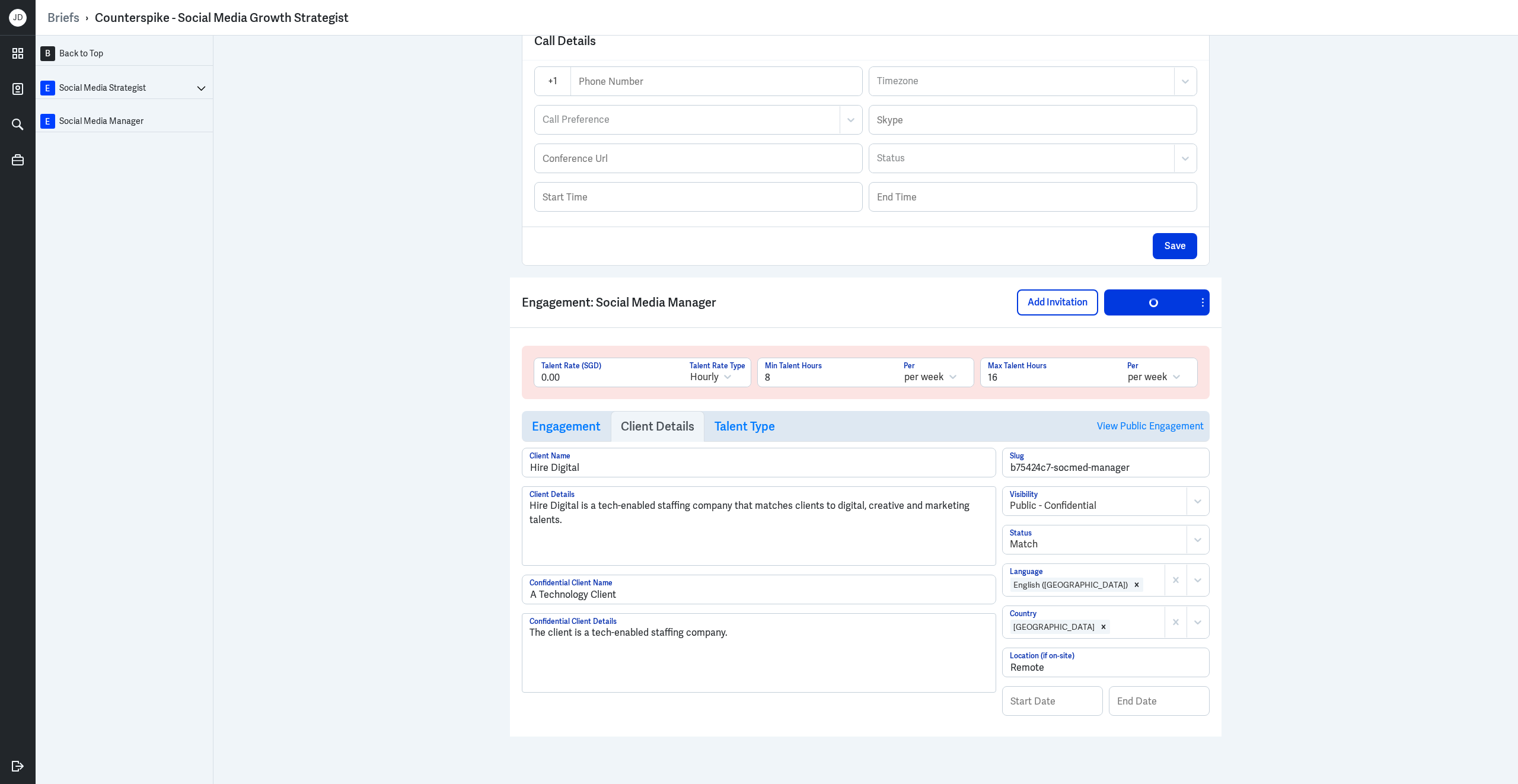
scroll to position [212, 0]
drag, startPoint x: 752, startPoint y: 635, endPoint x: 462, endPoint y: 601, distance: 292.0
click at [462, 601] on div "B Back to Top E Social Media Strategist E Social Media Manager Brief Add Engage…" at bounding box center [777, 410] width 1483 height 748
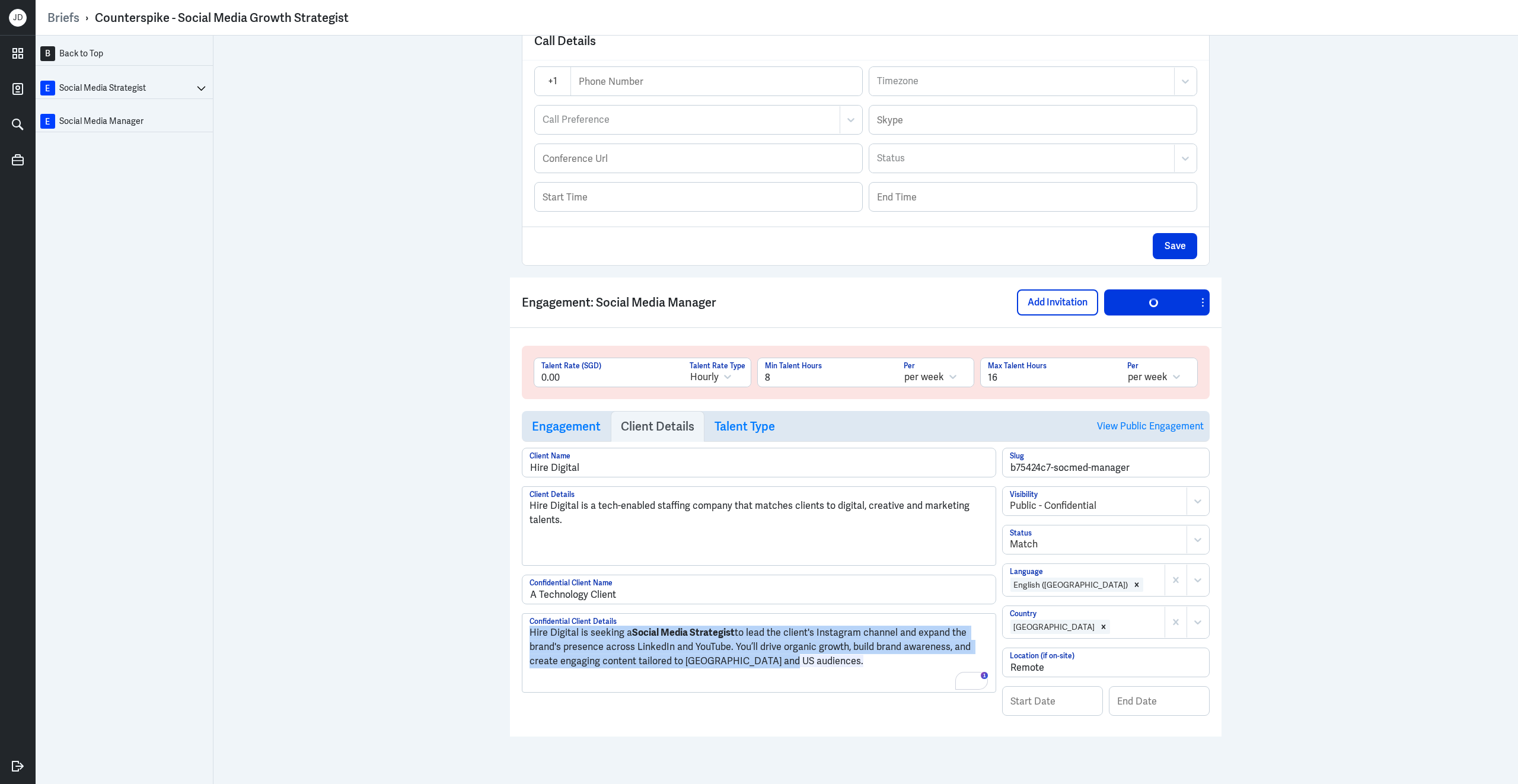
scroll to position [345, 0]
drag, startPoint x: 776, startPoint y: 656, endPoint x: 497, endPoint y: 617, distance: 281.7
click at [497, 617] on div "B Back to Top E Social Media Strategist E Social Media Manager Brief Add Engage…" at bounding box center [777, 410] width 1483 height 748
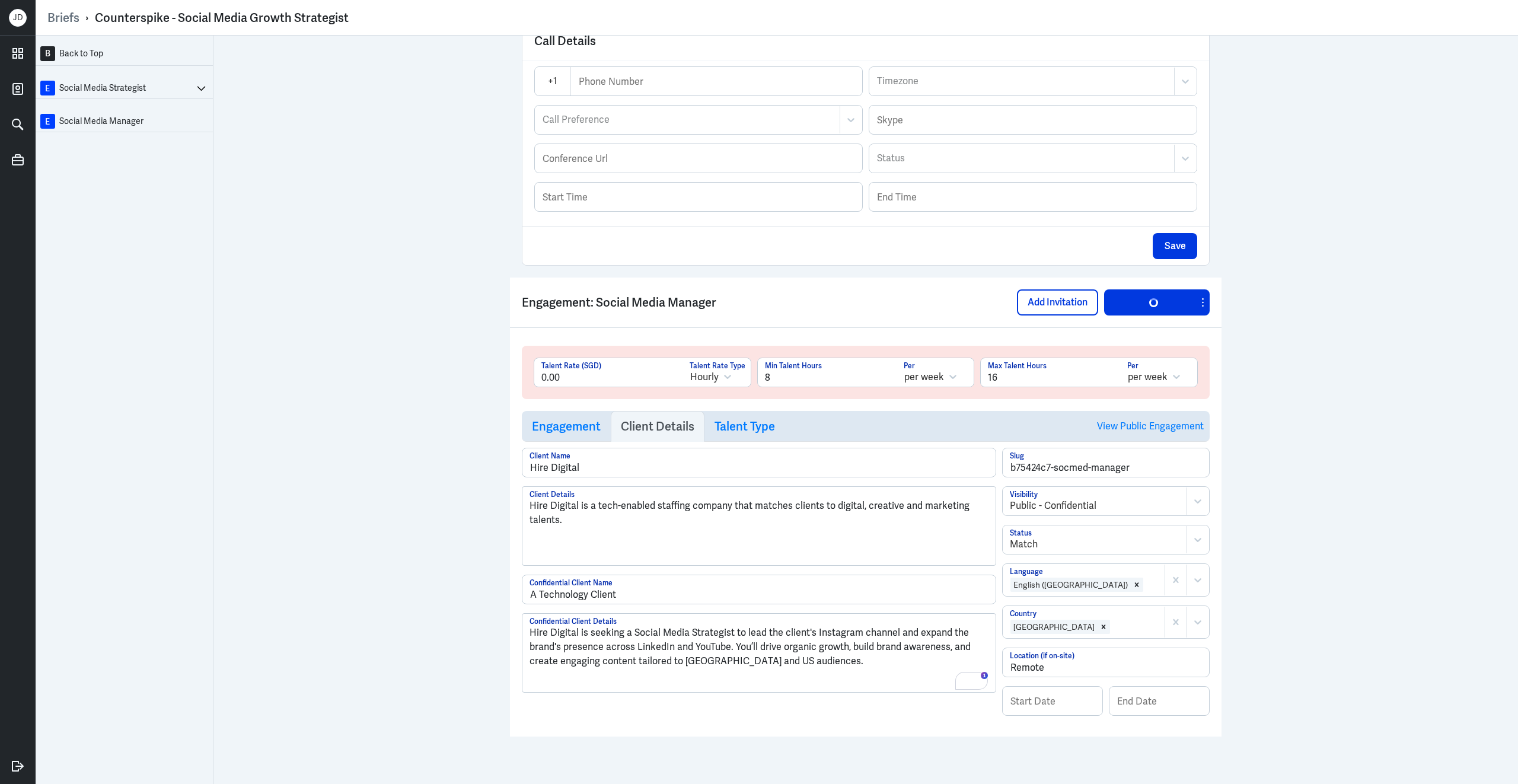
click at [630, 632] on p "Hire Digital is seeking a Social Media Strategist to lead the client's Instagra…" at bounding box center [759, 646] width 459 height 43
drag, startPoint x: 733, startPoint y: 631, endPoint x: 772, endPoint y: 631, distance: 39.0
click at [772, 631] on p "Hire Digital is seeking a Freelance Social Media Strategist to lead the client'…" at bounding box center [759, 646] width 459 height 43
drag, startPoint x: 630, startPoint y: 631, endPoint x: 773, endPoint y: 633, distance: 143.0
click at [773, 633] on p "Hire Digital is seeking a Freelance Social Media Manager to lead the client's I…" at bounding box center [759, 646] width 459 height 43
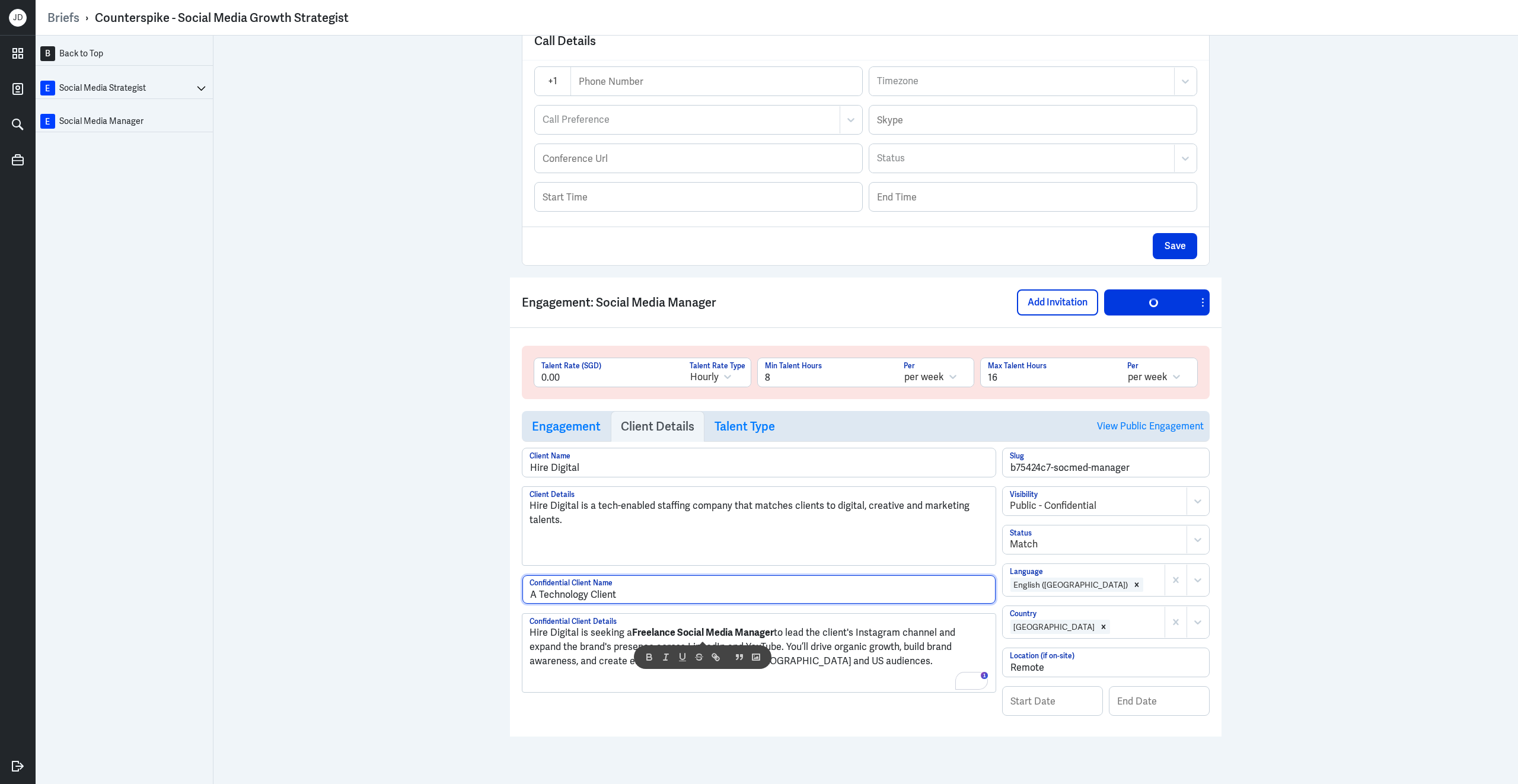
click at [641, 591] on input "A Technology Client" at bounding box center [759, 589] width 473 height 28
drag, startPoint x: 618, startPoint y: 593, endPoint x: 507, endPoint y: 564, distance: 114.7
click at [507, 565] on div "B Back to Top E Social Media Strategist E Social Media Manager Brief Add Engage…" at bounding box center [777, 410] width 1483 height 748
paste input "Healthtech Brand"
type input "A Healthtech Brand"
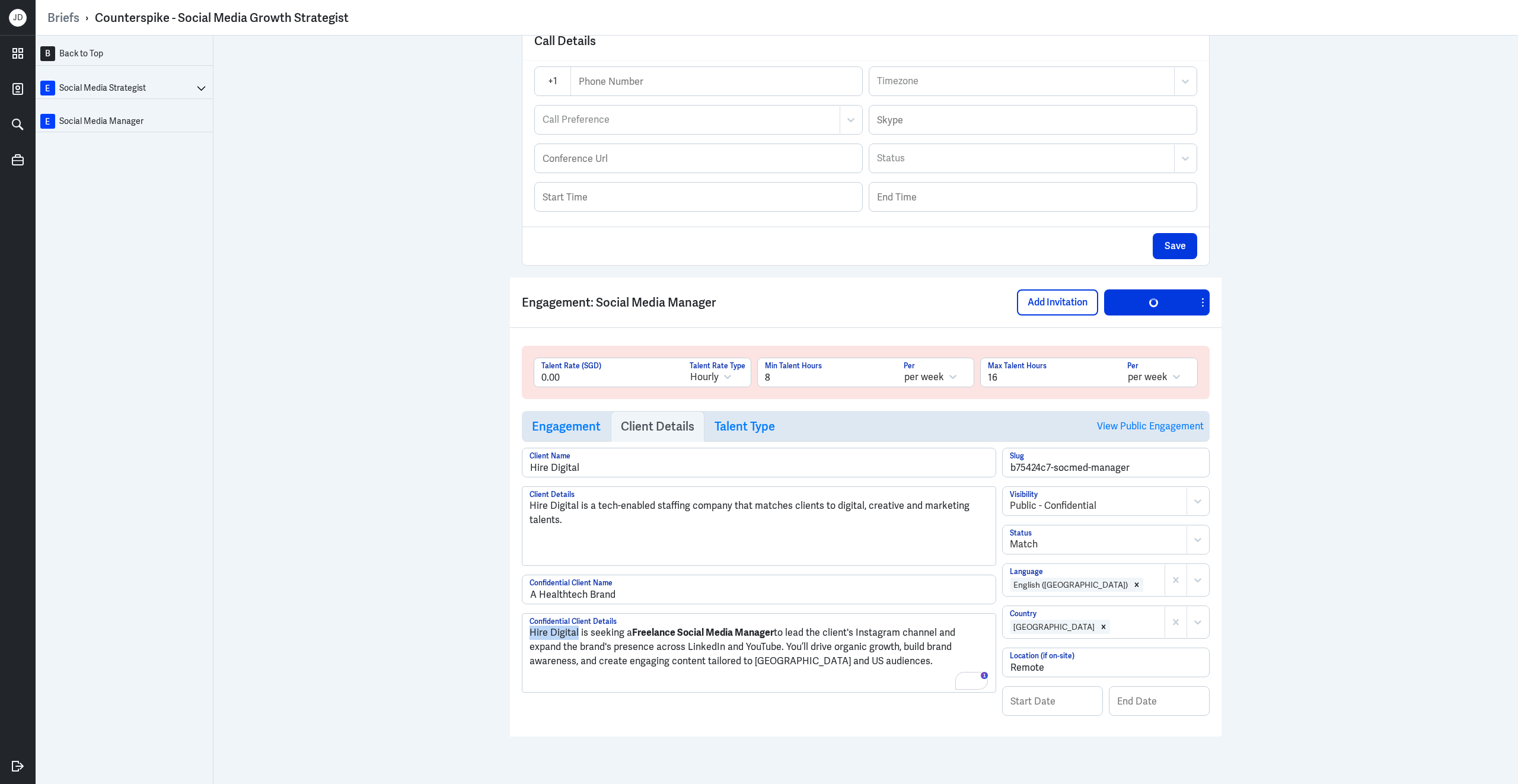
drag, startPoint x: 577, startPoint y: 632, endPoint x: 495, endPoint y: 632, distance: 82.0
click at [495, 632] on div "B Back to Top E Social Media Strategist E Social Media Manager Brief Add Engage…" at bounding box center [777, 410] width 1483 height 748
click at [615, 630] on p "A Healthtech Brand is seeking a Freelance Social Media Manager to lead the clie…" at bounding box center [759, 646] width 459 height 43
drag, startPoint x: 616, startPoint y: 631, endPoint x: 444, endPoint y: 614, distance: 172.8
click at [444, 614] on div "B Back to Top E Social Media Strategist E Social Media Manager Brief Add Engage…" at bounding box center [777, 410] width 1483 height 748
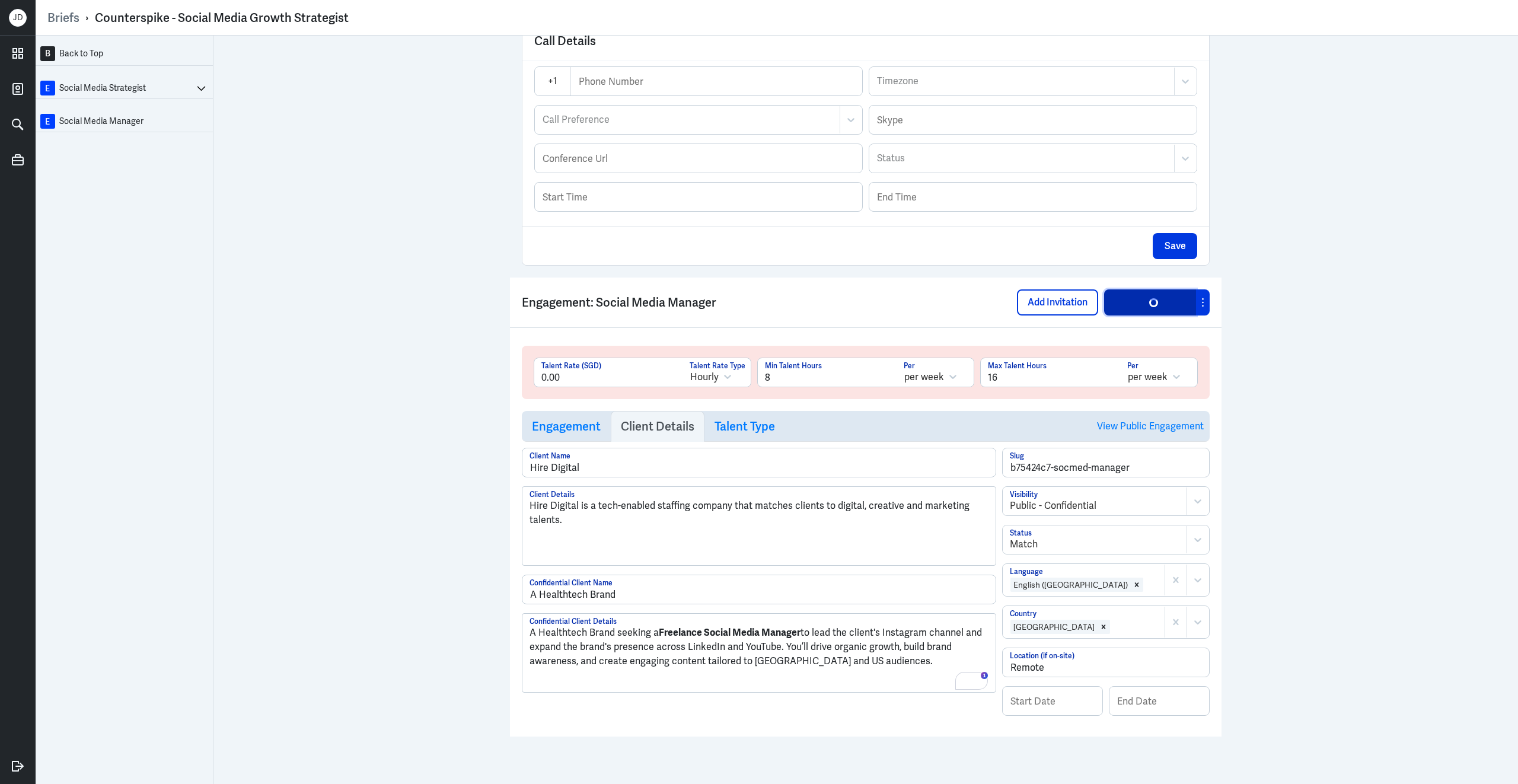
click at [1155, 303] on button "Save Engagement" at bounding box center [1150, 302] width 92 height 26
click at [1154, 303] on button "Save Engagement" at bounding box center [1150, 302] width 92 height 26
click at [1148, 304] on button "Save Engagement" at bounding box center [1150, 302] width 92 height 26
click at [570, 419] on h3 "Engagement" at bounding box center [567, 425] width 68 height 14
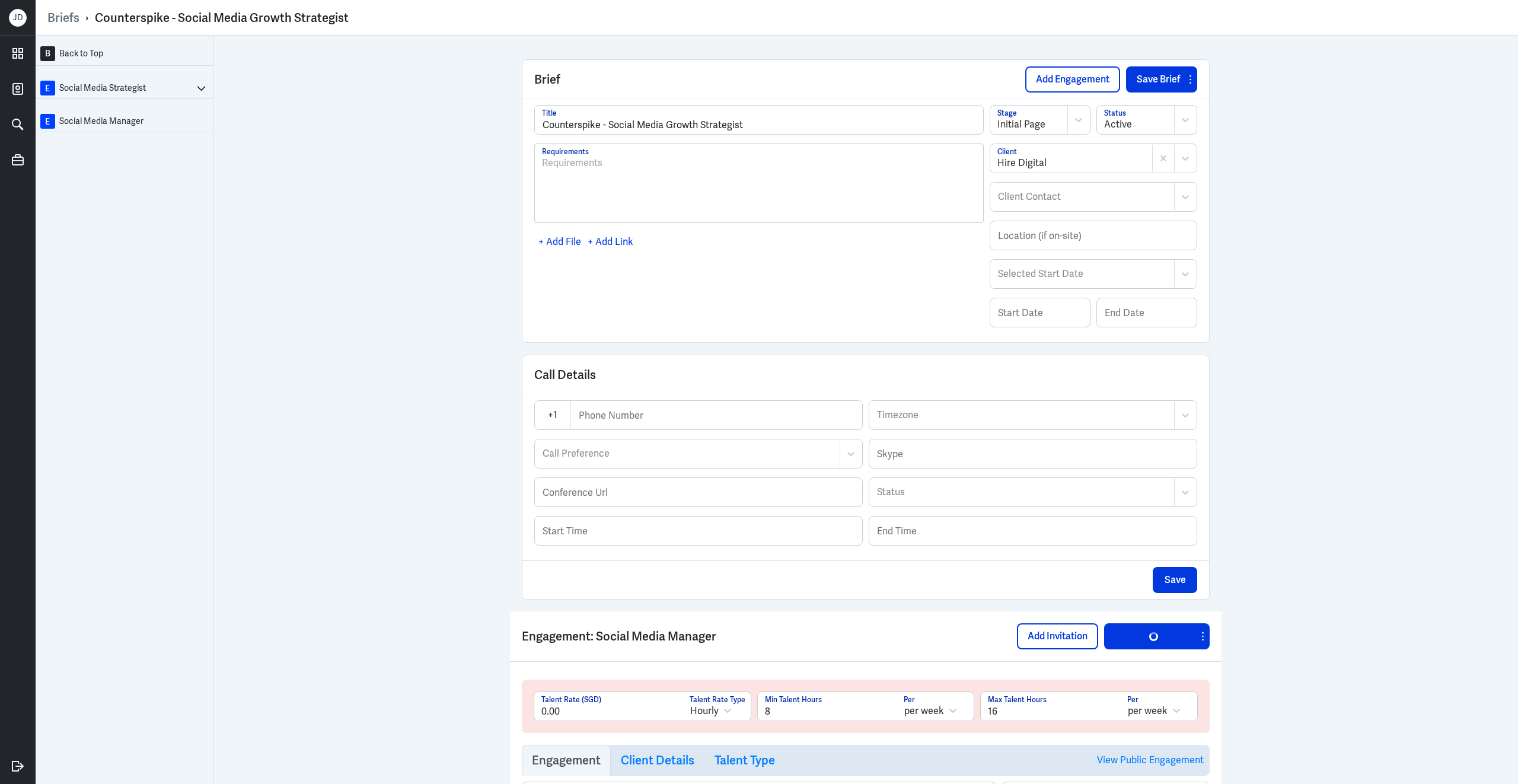
scroll to position [91, 0]
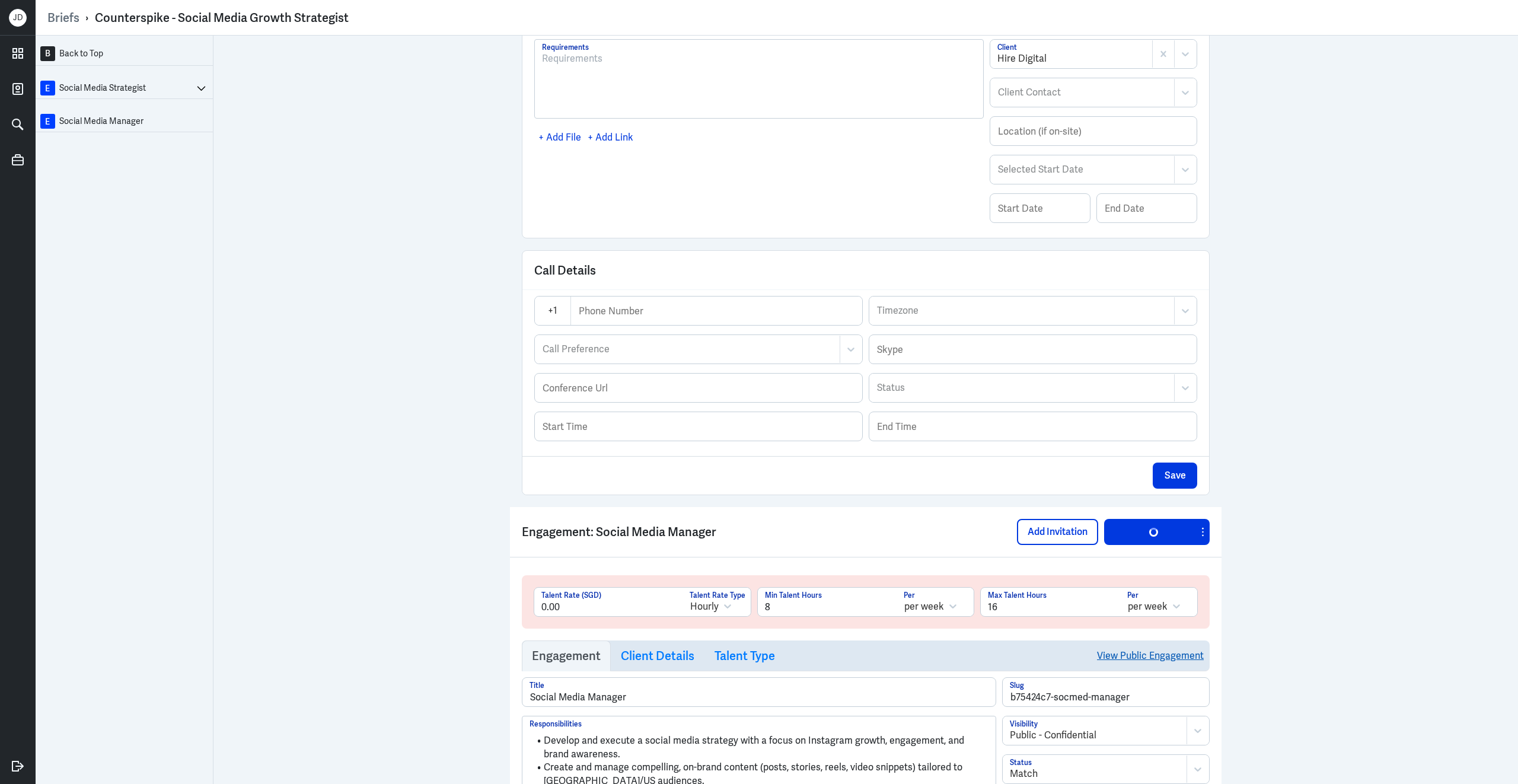
click at [1160, 666] on link "View Public Engagement" at bounding box center [1151, 656] width 107 height 30
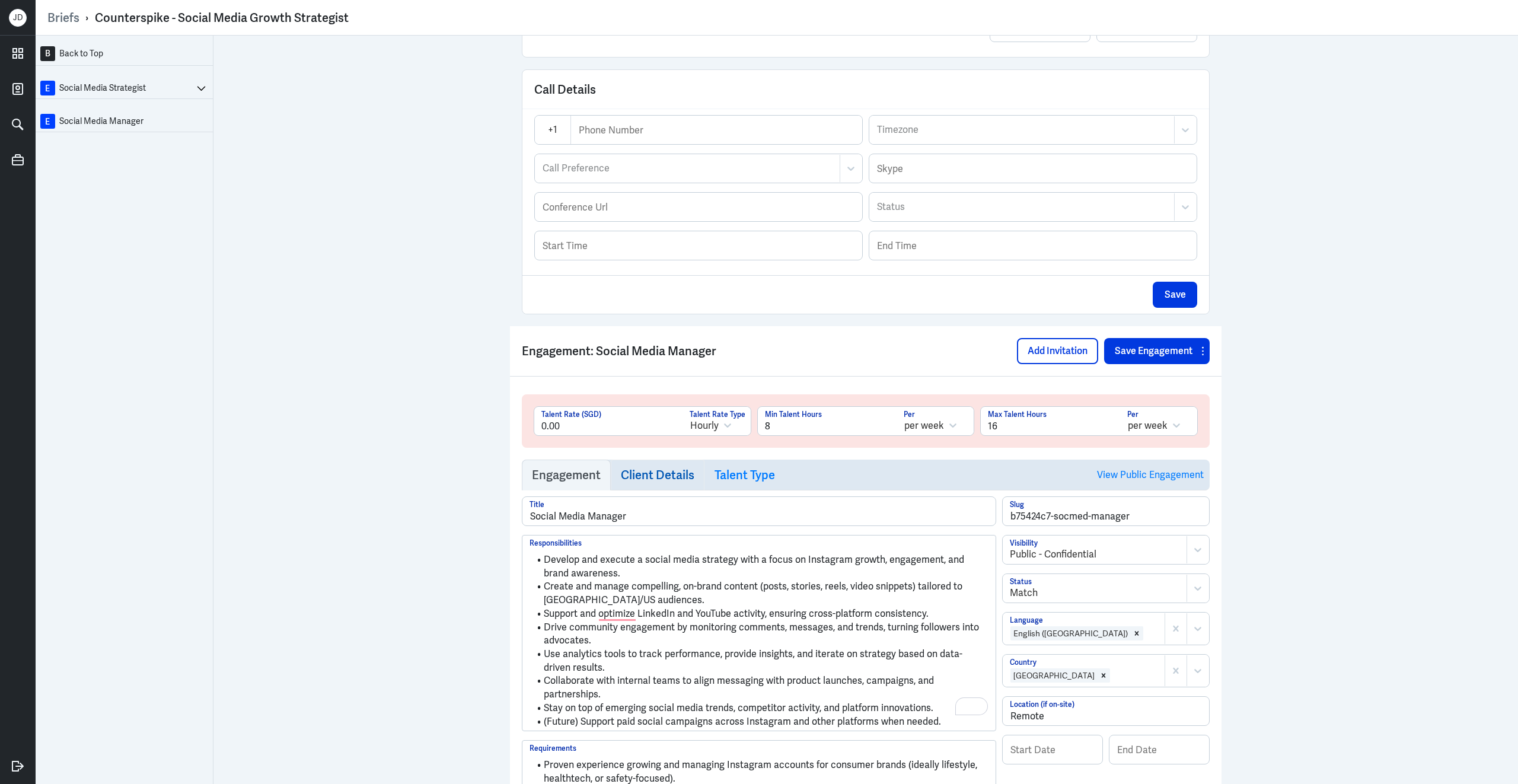
click at [677, 482] on h3 "Client Details" at bounding box center [658, 475] width 73 height 14
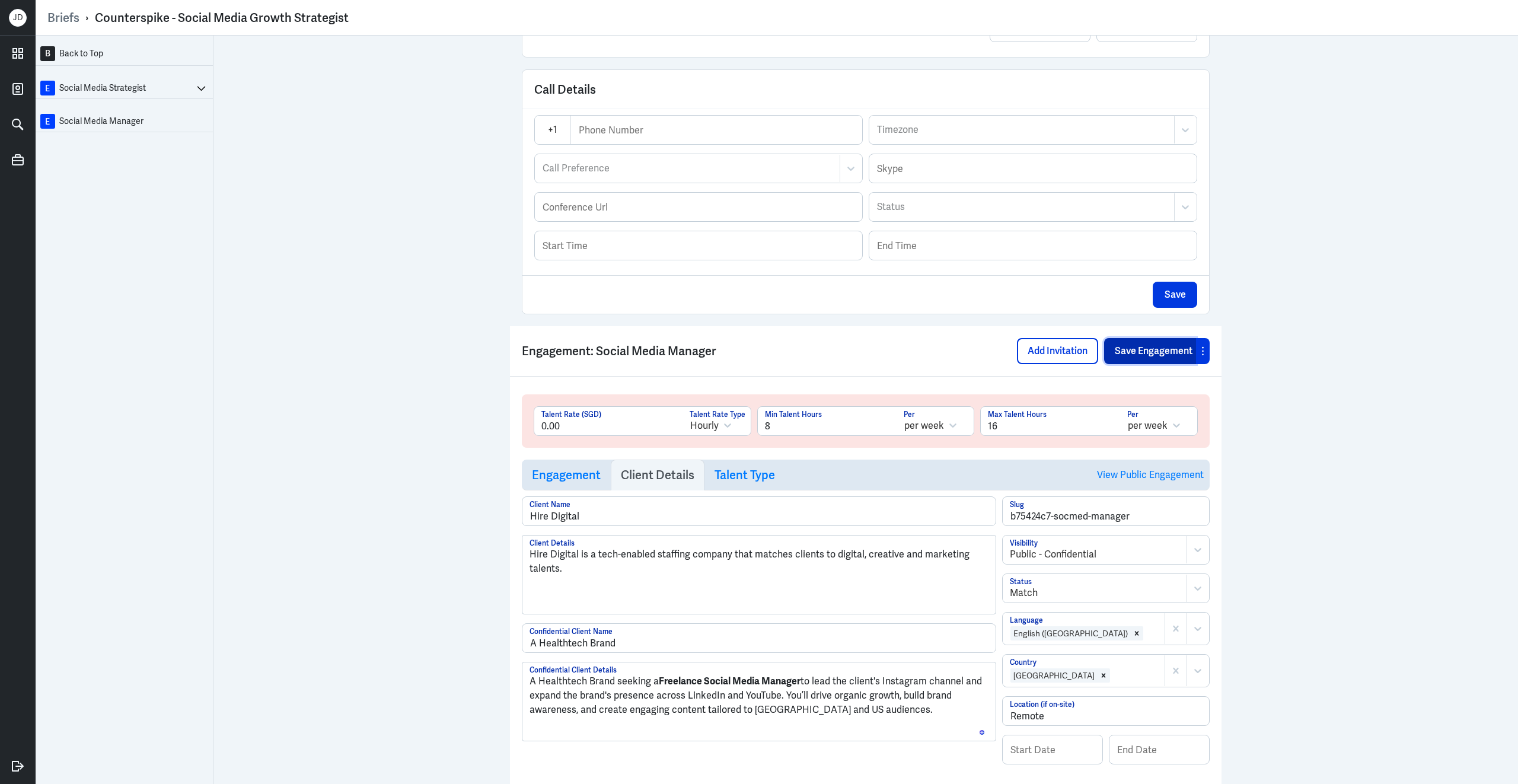
click at [1159, 360] on button "Save Engagement" at bounding box center [1150, 350] width 92 height 26
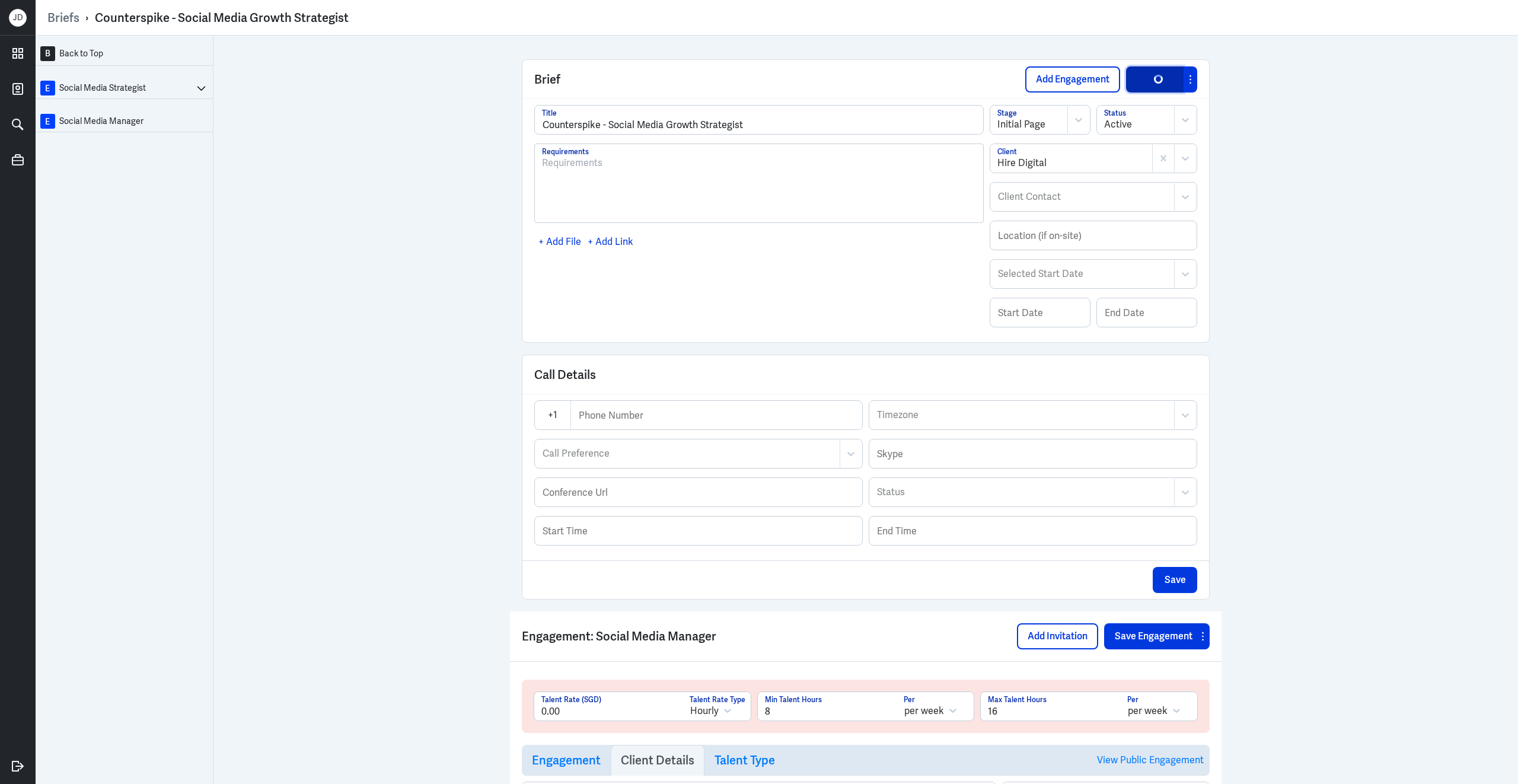
click at [1159, 83] on div "button" at bounding box center [1158, 79] width 9 height 9
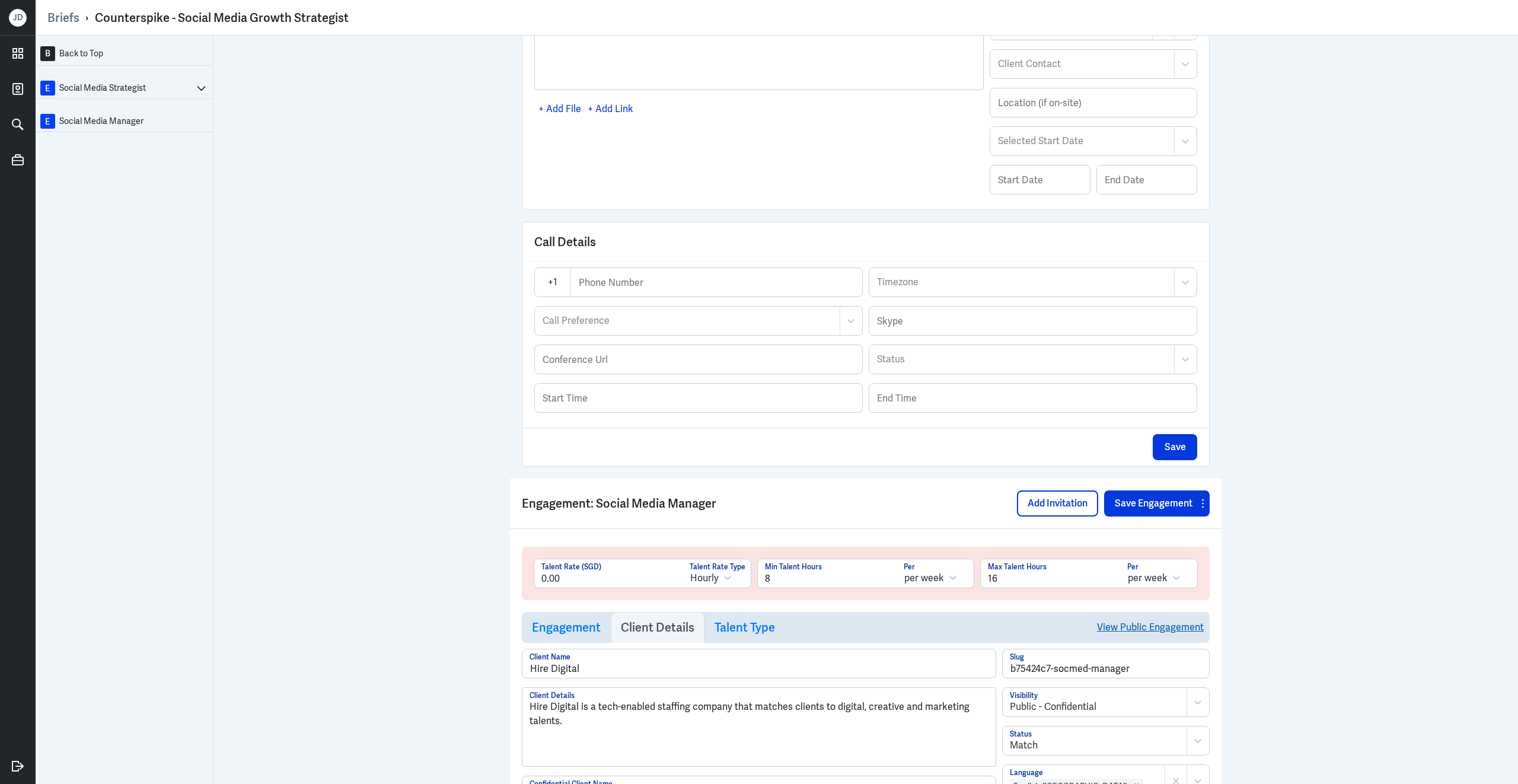
click at [1152, 639] on link "View Public Engagement" at bounding box center [1151, 626] width 107 height 30
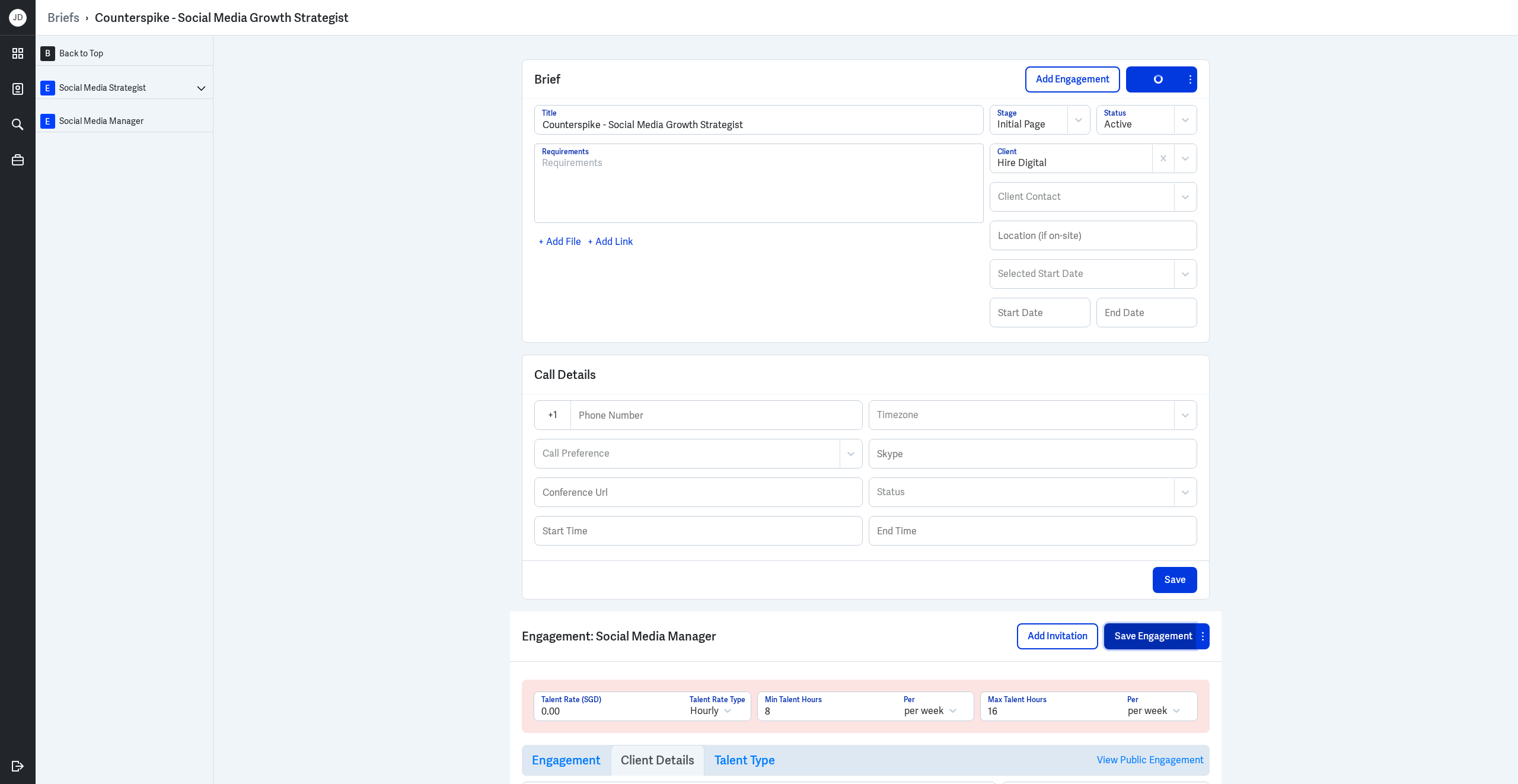
click at [1125, 649] on button "Save Engagement" at bounding box center [1150, 636] width 92 height 26
click at [1167, 76] on button "Save Brief" at bounding box center [1155, 79] width 58 height 26
click at [1157, 79] on div "button" at bounding box center [1158, 79] width 9 height 9
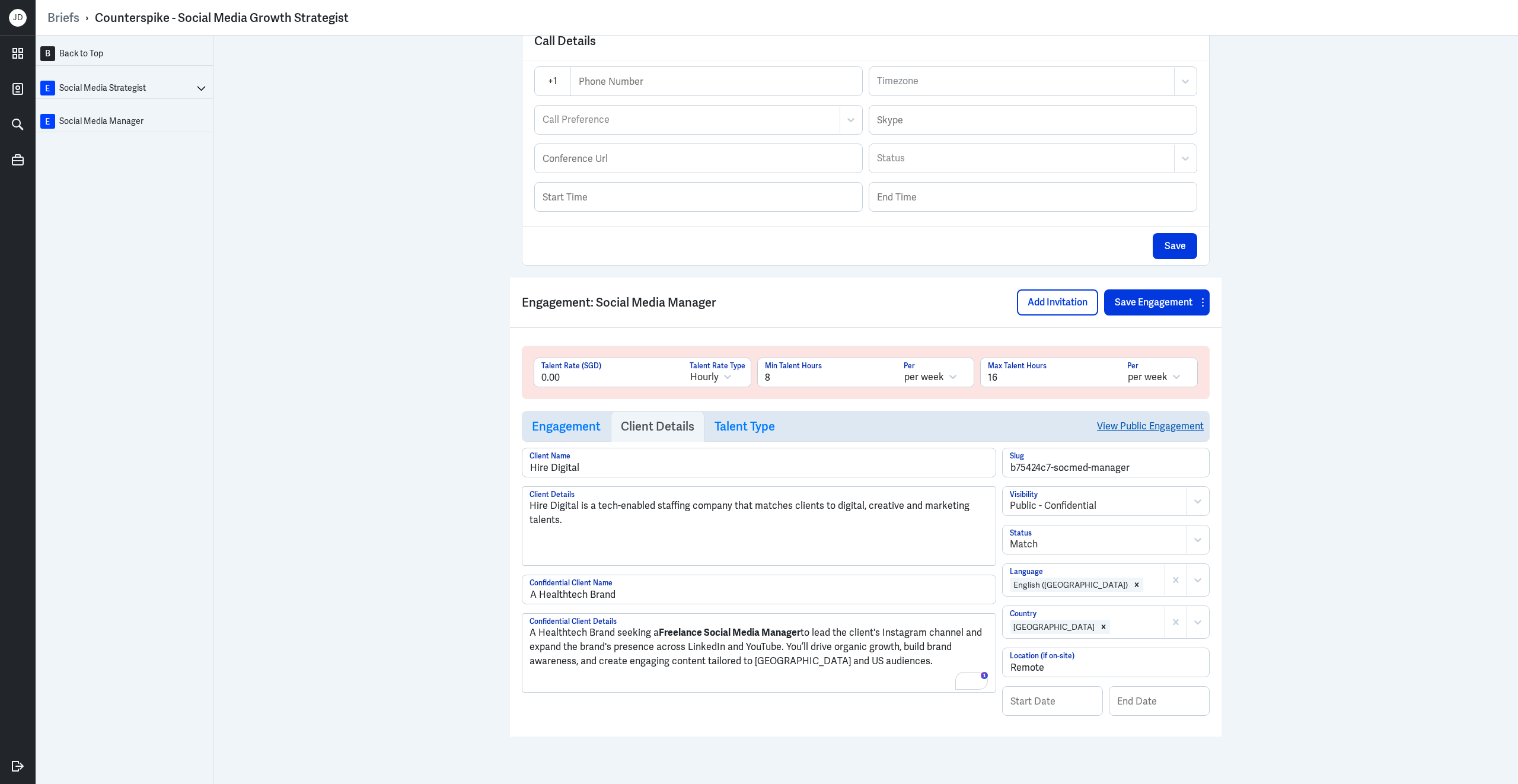
click at [1156, 427] on link "View Public Engagement" at bounding box center [1151, 426] width 107 height 30
click at [991, 373] on input "16" at bounding box center [1051, 372] width 139 height 28
drag, startPoint x: 1022, startPoint y: 376, endPoint x: 952, endPoint y: 369, distance: 70.3
click at [952, 369] on div "0.00 Talent Rate (SGD) Hourly Talent Rate Type 8 Min Talent Hours per week Per …" at bounding box center [866, 377] width 664 height 38
click at [1122, 294] on button "Save Engagement" at bounding box center [1150, 302] width 92 height 26
